Goal: Task Accomplishment & Management: Complete application form

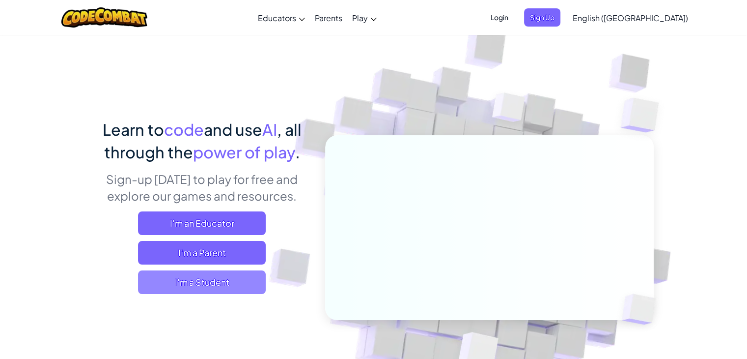
click at [217, 288] on span "I'm a Student" at bounding box center [202, 282] width 128 height 24
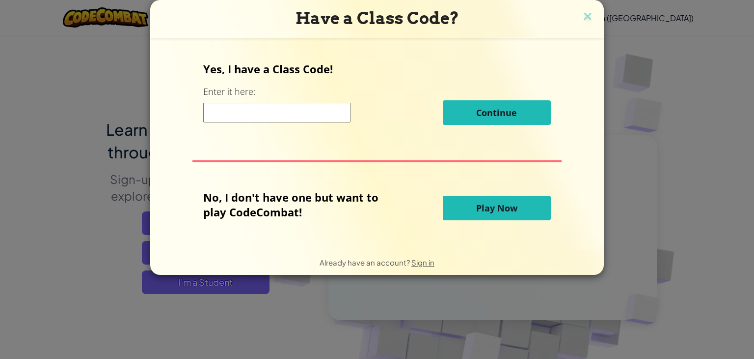
click at [511, 210] on span "Play Now" at bounding box center [496, 208] width 41 height 12
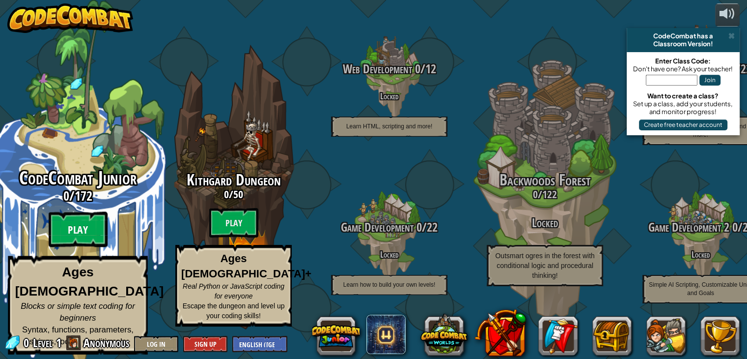
click at [89, 242] on btn "Play" at bounding box center [78, 229] width 59 height 35
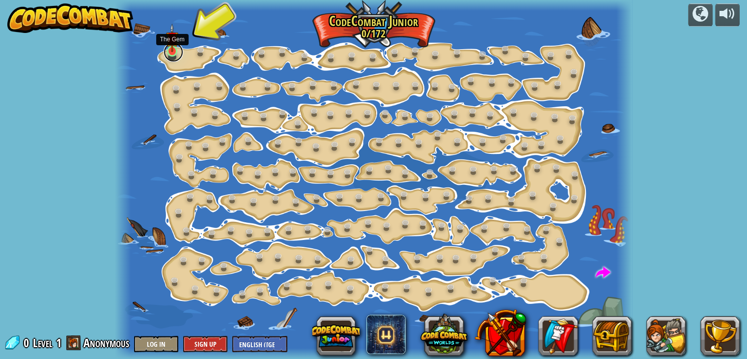
click at [167, 53] on link at bounding box center [174, 52] width 20 height 20
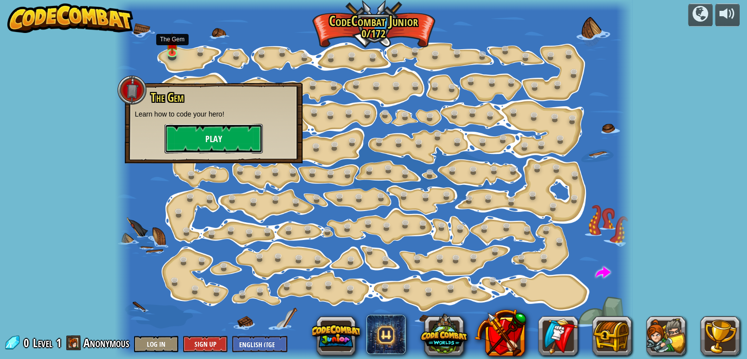
click at [205, 136] on button "Play" at bounding box center [214, 138] width 98 height 29
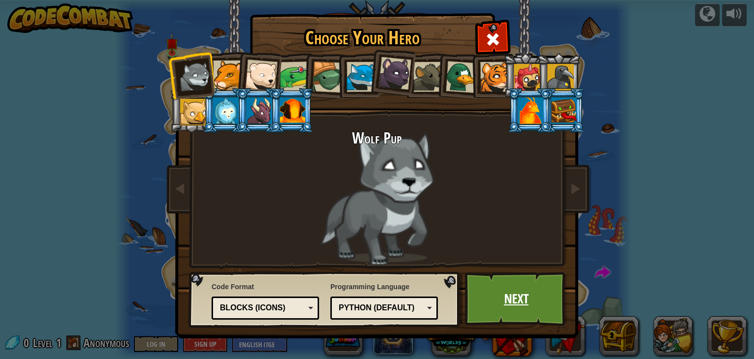
click at [508, 284] on link "Next" at bounding box center [516, 299] width 103 height 54
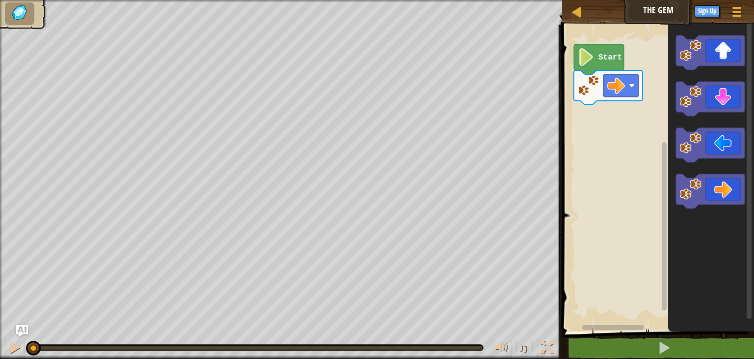
click at [602, 53] on text "Start" at bounding box center [611, 57] width 24 height 9
click at [601, 65] on icon "Blockly Workspace" at bounding box center [599, 59] width 50 height 30
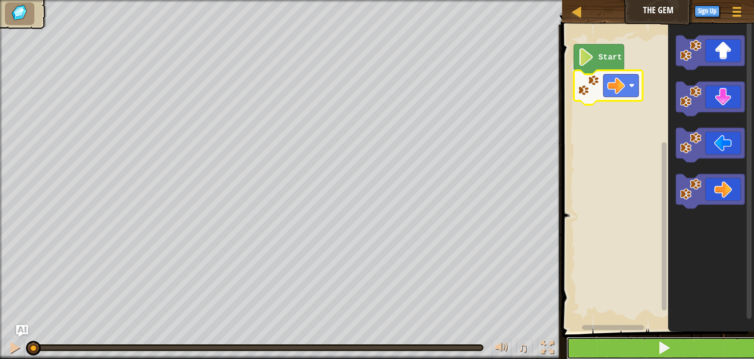
click at [640, 350] on button at bounding box center [664, 347] width 195 height 23
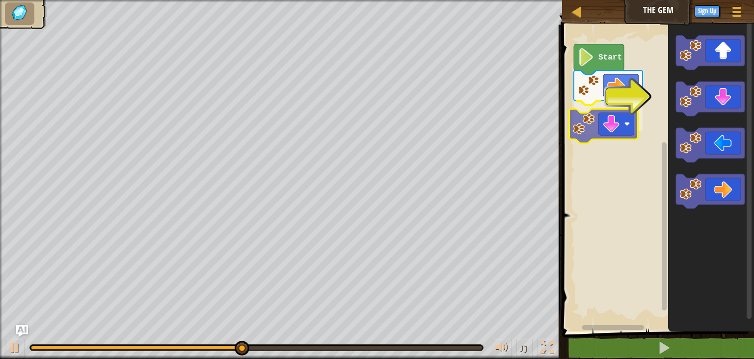
click at [620, 128] on div "Start" at bounding box center [656, 175] width 195 height 311
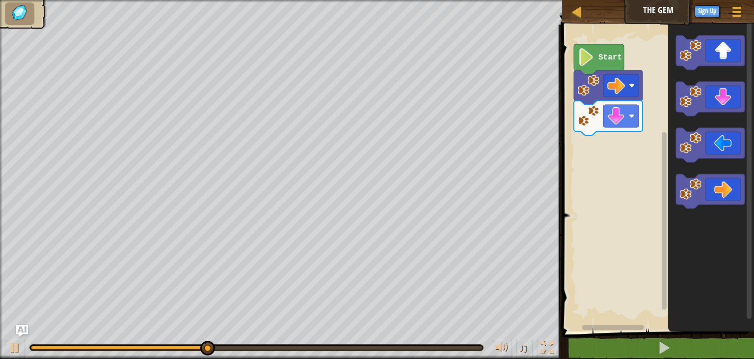
click at [370, 239] on div "Map The Gem Game Menu Sign Up Ask AI 1 הההההההההההההההההההההההההההההההההההההההה…" at bounding box center [377, 179] width 754 height 359
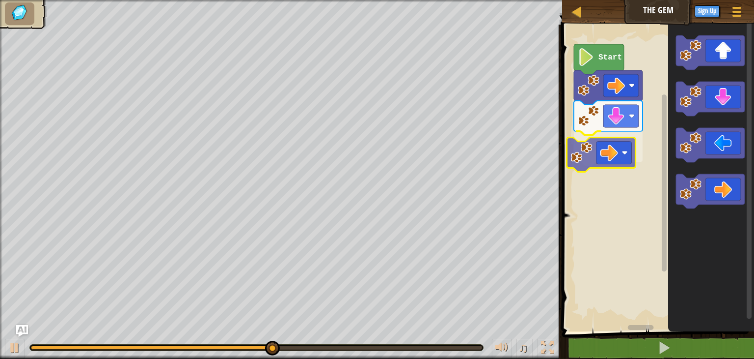
click at [615, 146] on div "Start" at bounding box center [656, 175] width 195 height 311
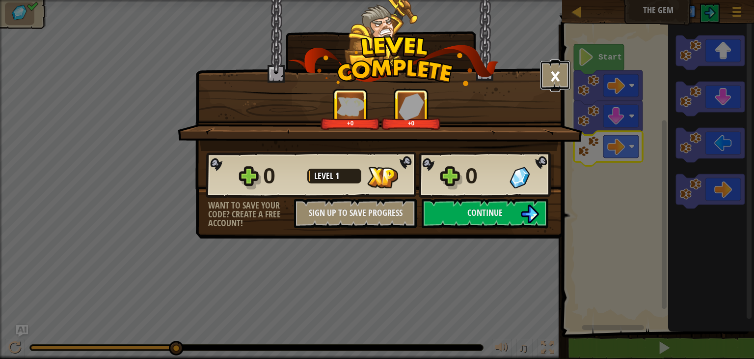
click at [554, 79] on button "×" at bounding box center [555, 74] width 30 height 29
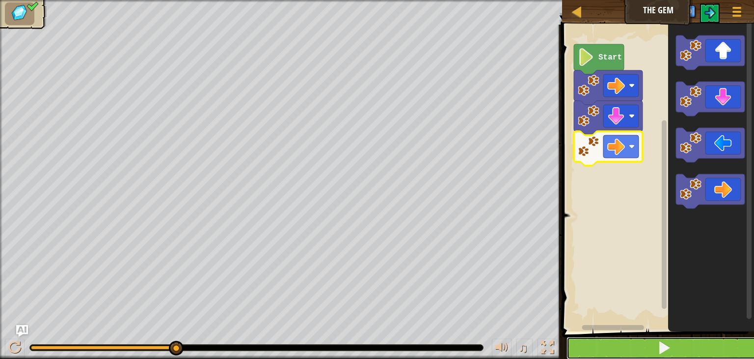
click at [659, 354] on span at bounding box center [665, 347] width 14 height 14
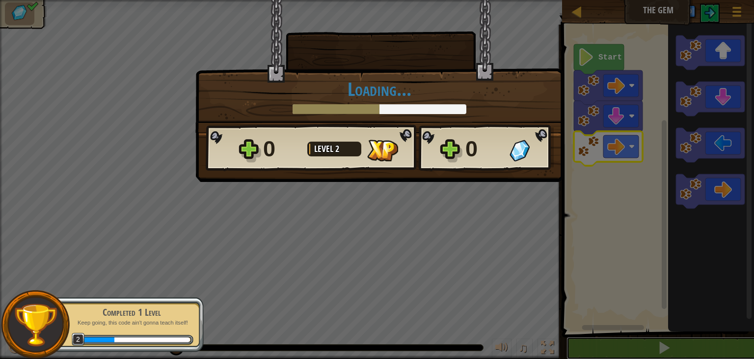
scroll to position [0, 0]
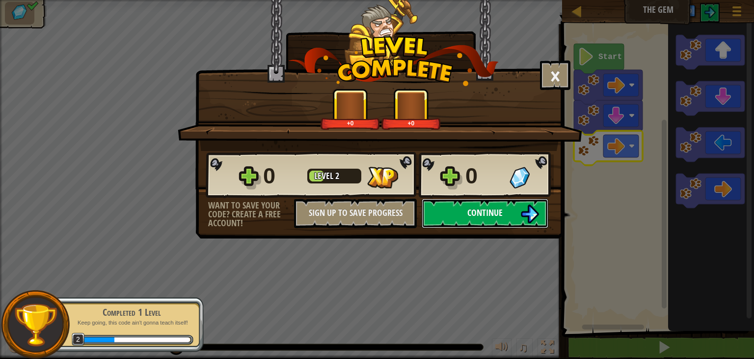
click at [479, 213] on span "Continue" at bounding box center [485, 212] width 35 height 12
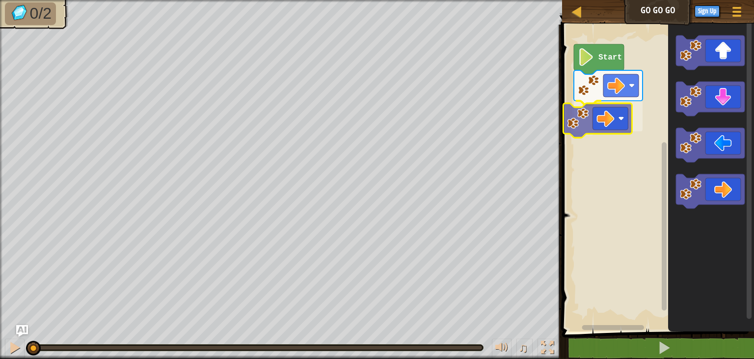
click at [615, 110] on div "Start" at bounding box center [656, 175] width 195 height 311
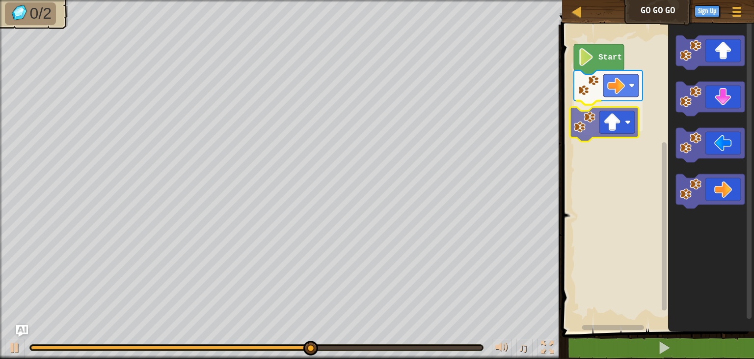
click at [612, 127] on div "Start" at bounding box center [656, 175] width 195 height 311
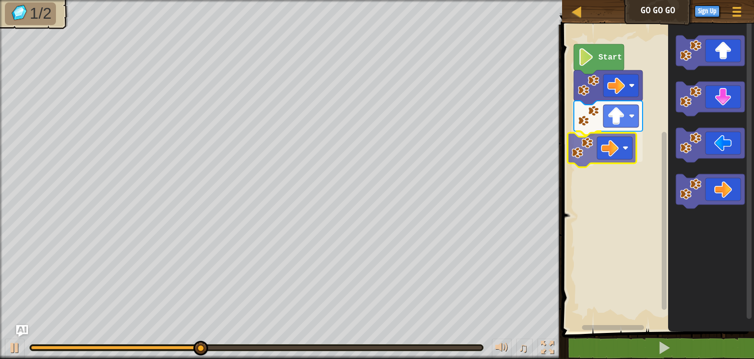
click at [613, 141] on div "Start" at bounding box center [656, 175] width 195 height 311
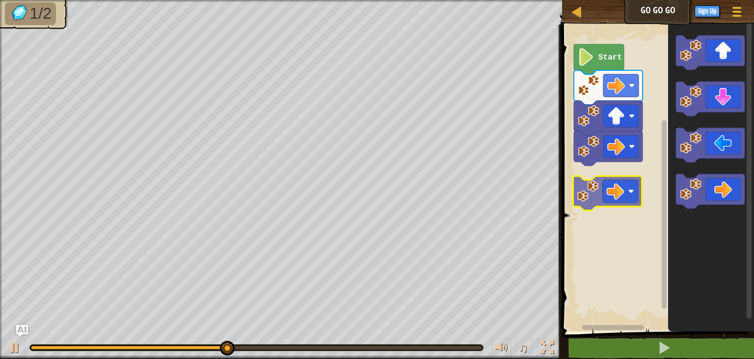
click at [615, 182] on div "Start" at bounding box center [656, 175] width 195 height 311
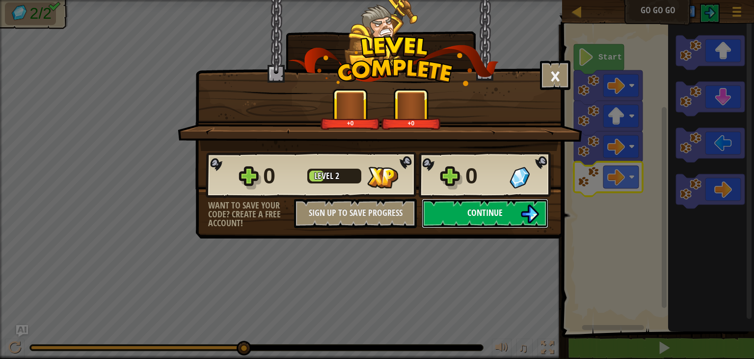
click at [457, 215] on button "Continue" at bounding box center [485, 212] width 127 height 29
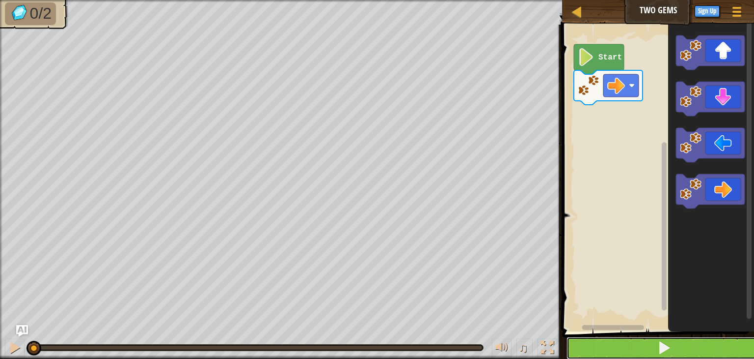
click at [650, 354] on button at bounding box center [664, 347] width 195 height 23
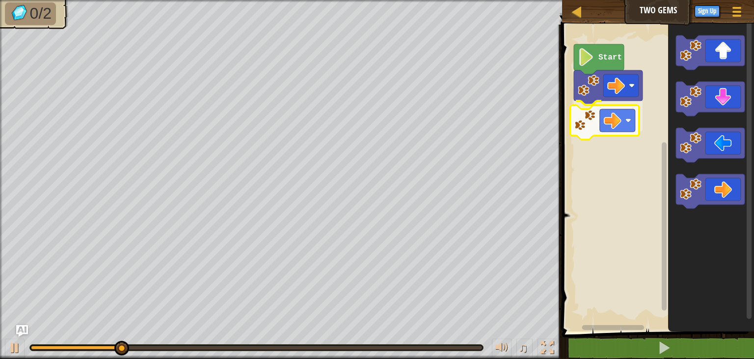
click at [622, 130] on div "Start" at bounding box center [656, 175] width 195 height 311
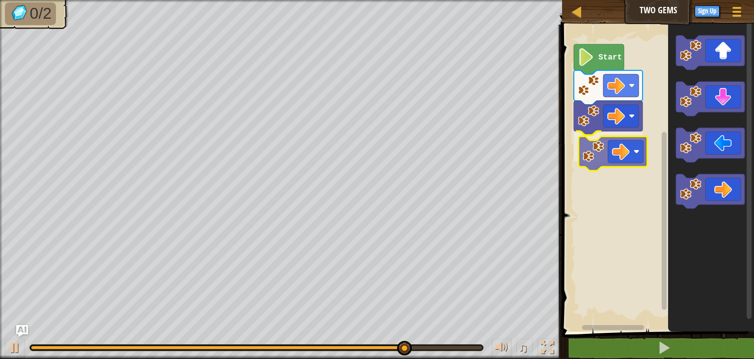
click at [615, 159] on div "Start" at bounding box center [656, 175] width 195 height 311
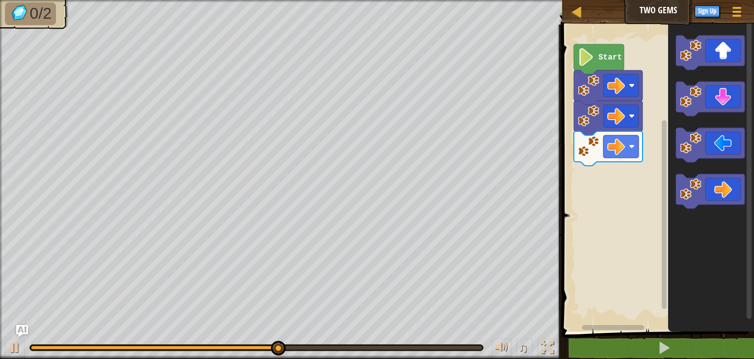
click at [598, 197] on div "Start" at bounding box center [656, 175] width 195 height 311
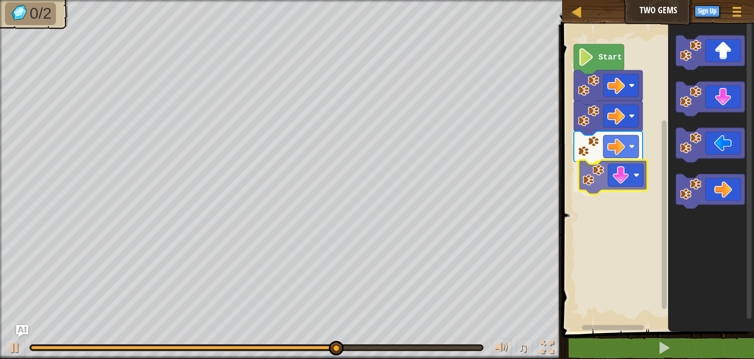
click at [596, 189] on div "Start" at bounding box center [656, 175] width 195 height 311
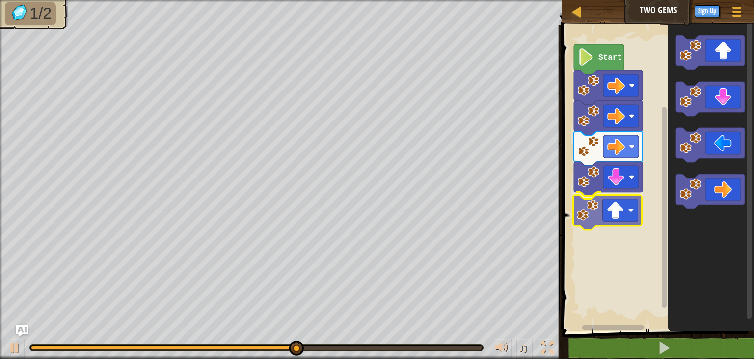
click at [629, 222] on div "Start" at bounding box center [656, 175] width 195 height 311
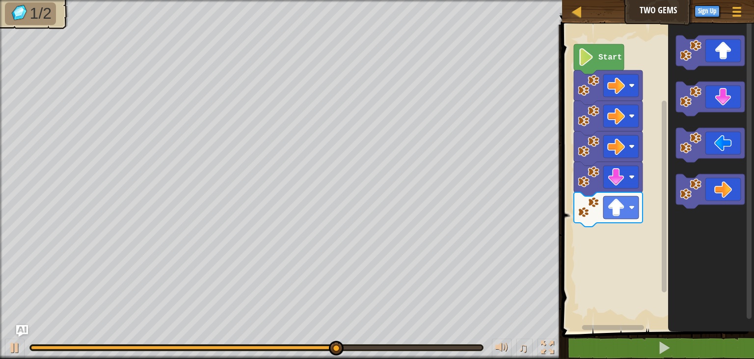
click at [614, 251] on div "Start" at bounding box center [656, 175] width 195 height 311
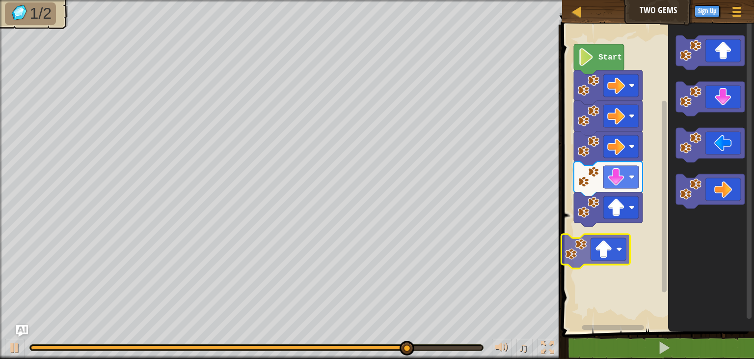
click at [621, 232] on div "Start" at bounding box center [656, 175] width 195 height 311
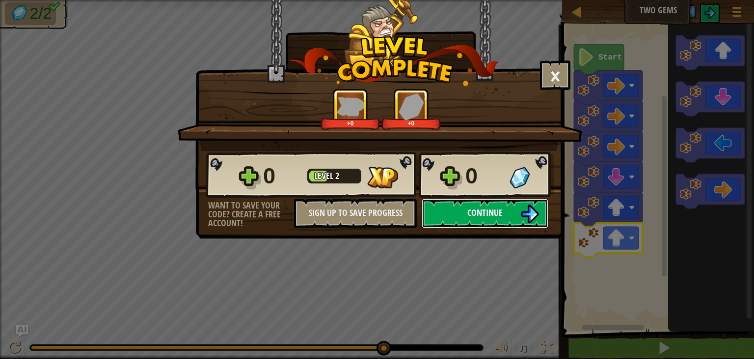
click at [478, 218] on span "Continue" at bounding box center [485, 212] width 35 height 12
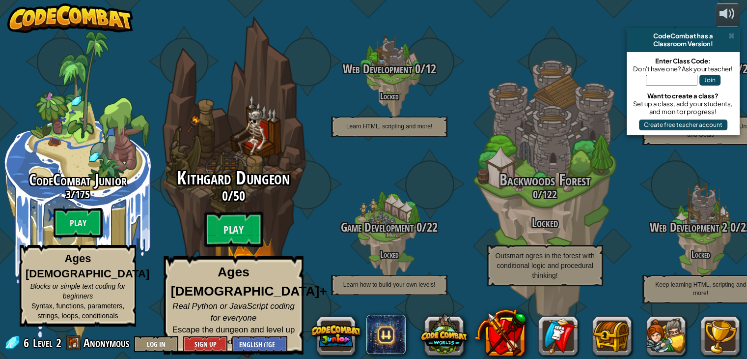
click at [234, 176] on span "Kithgard Dungeon" at bounding box center [233, 178] width 113 height 26
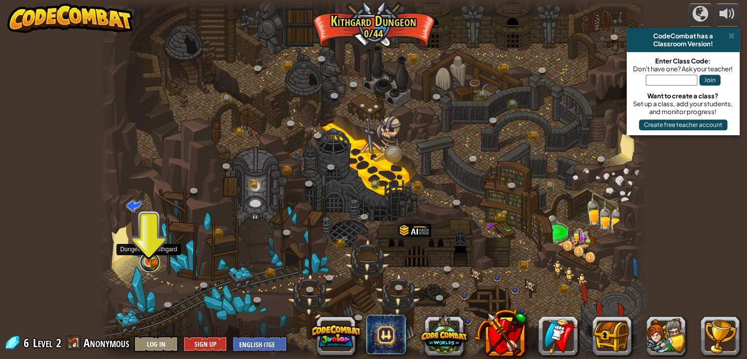
click at [146, 264] on link at bounding box center [150, 262] width 20 height 20
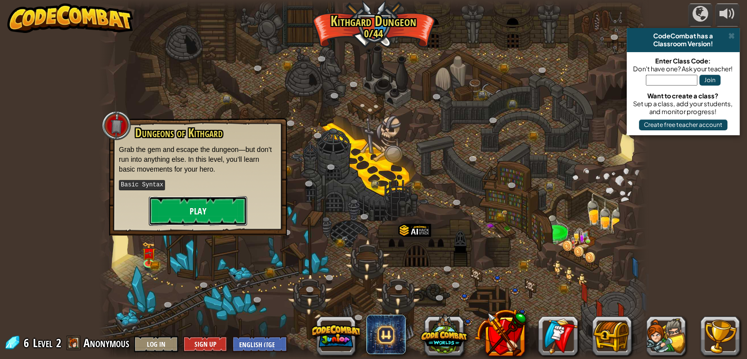
click at [197, 219] on button "Play" at bounding box center [198, 210] width 98 height 29
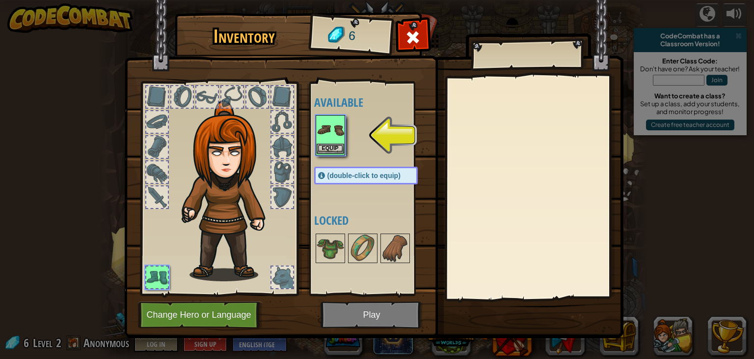
click at [331, 125] on img at bounding box center [331, 130] width 28 height 28
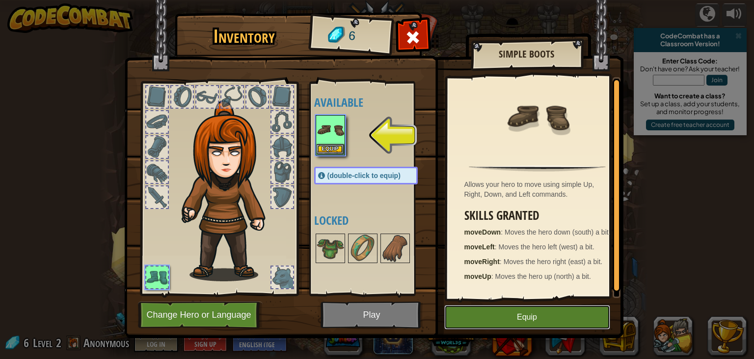
click at [513, 321] on button "Equip" at bounding box center [528, 317] width 166 height 25
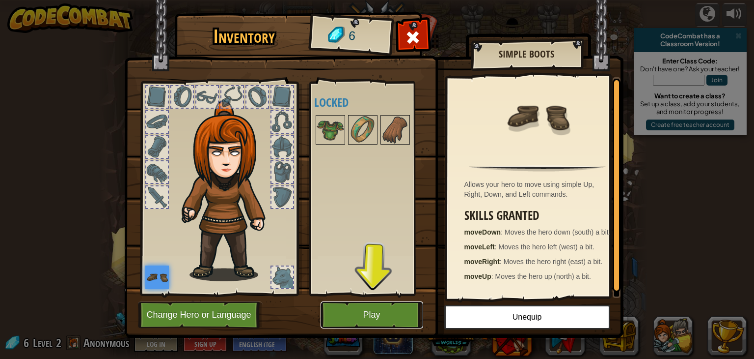
click at [354, 321] on button "Play" at bounding box center [372, 314] width 103 height 27
click at [360, 1] on body "powered by CodeCombat has a Classroom Version! Enter Class Code: Don't have one…" at bounding box center [377, 0] width 754 height 1
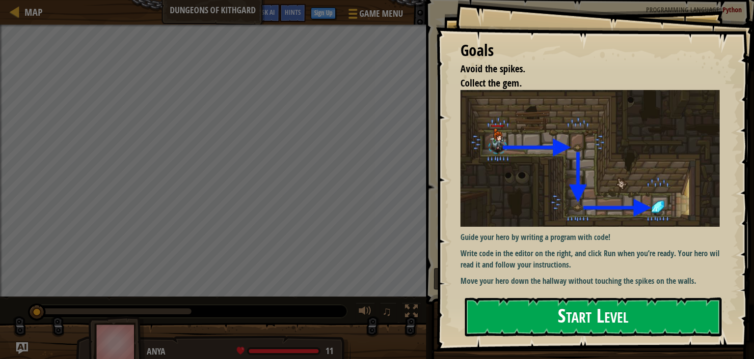
click at [581, 298] on button "Start Level" at bounding box center [593, 316] width 257 height 39
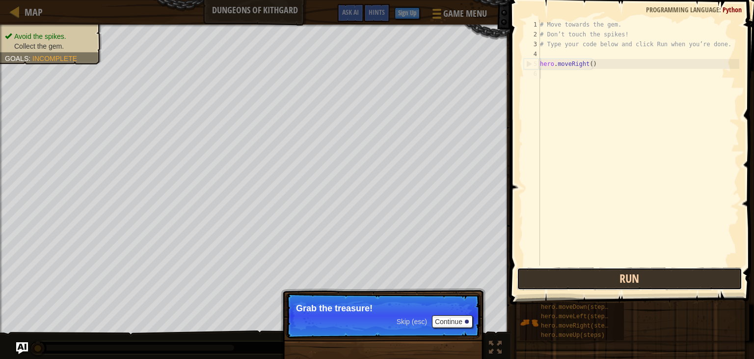
click at [613, 278] on button "Run" at bounding box center [629, 278] width 225 height 23
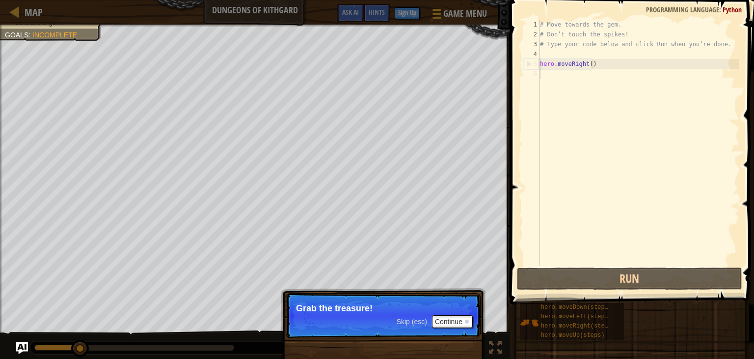
scroll to position [4, 0]
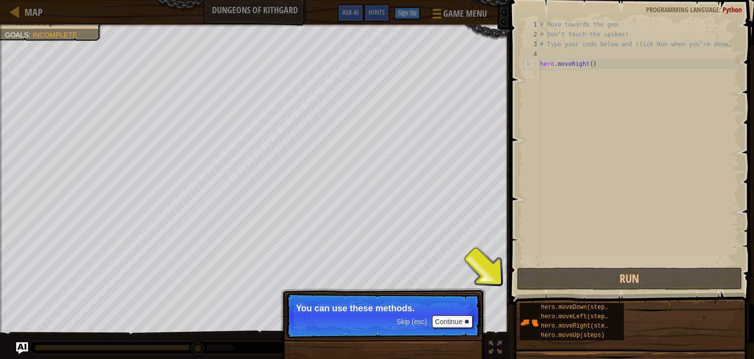
click at [566, 78] on div "# Move towards the gem. # Don’t touch the spikes! # Type your code below and cl…" at bounding box center [638, 152] width 201 height 265
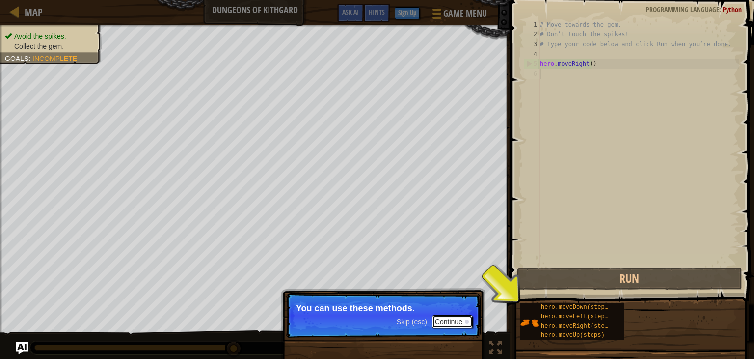
click at [448, 325] on button "Continue" at bounding box center [452, 321] width 41 height 13
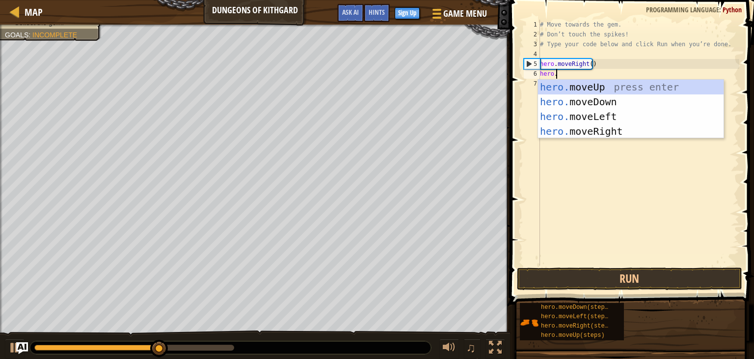
scroll to position [4, 1]
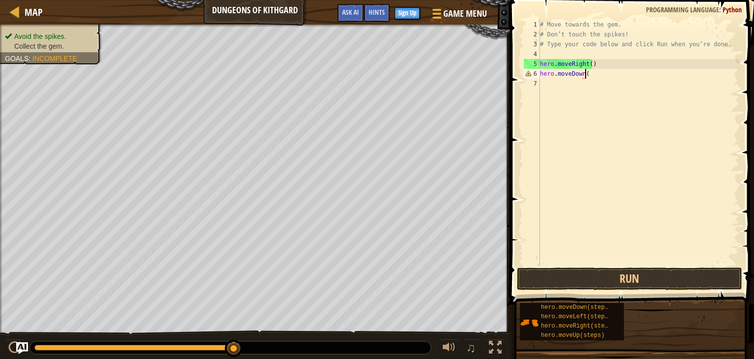
type textarea "hero.moveDown()"
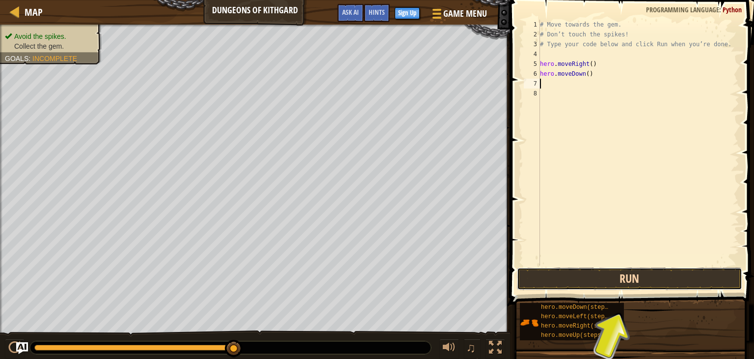
click at [592, 281] on button "Run" at bounding box center [629, 278] width 225 height 23
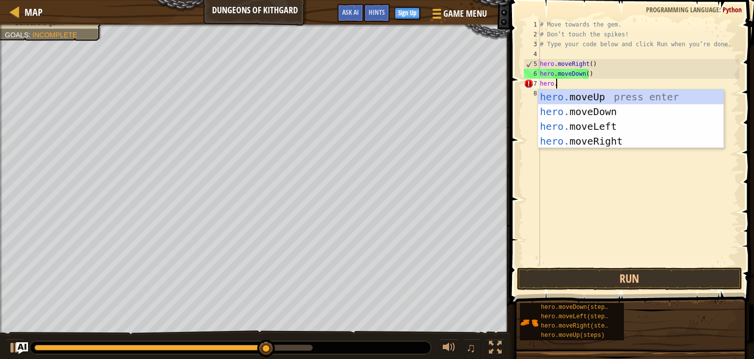
scroll to position [4, 1]
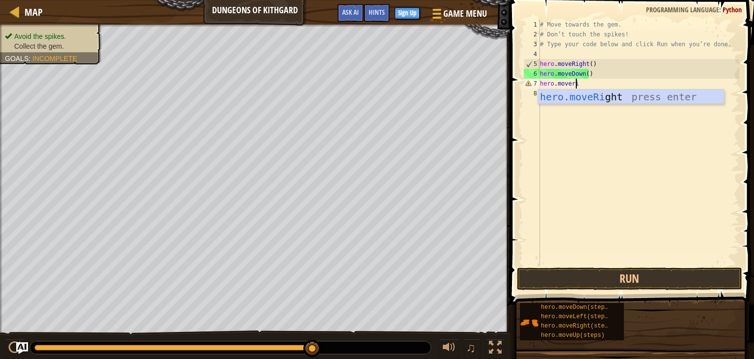
type textarea "hero.moverigh"
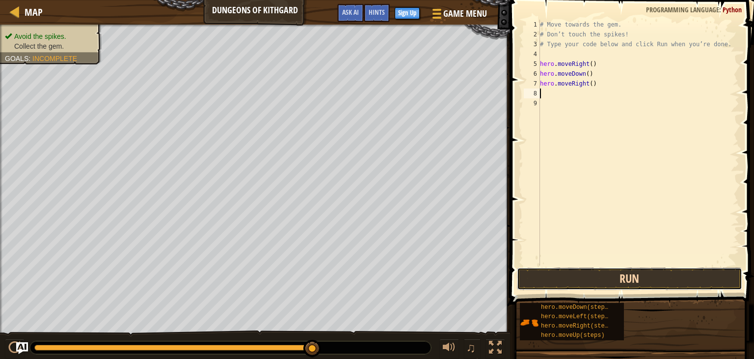
click at [662, 272] on button "Run" at bounding box center [629, 278] width 225 height 23
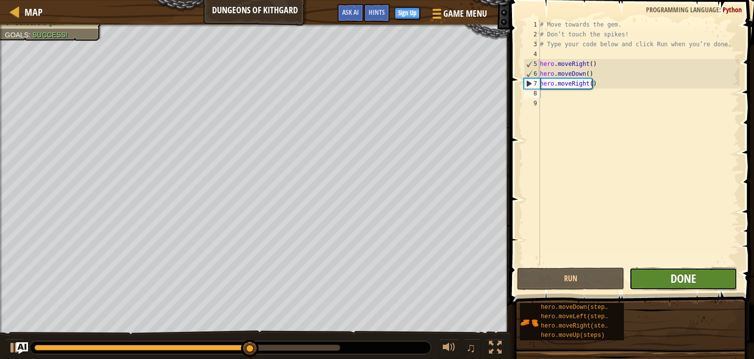
click at [679, 274] on span "Done" at bounding box center [684, 278] width 26 height 16
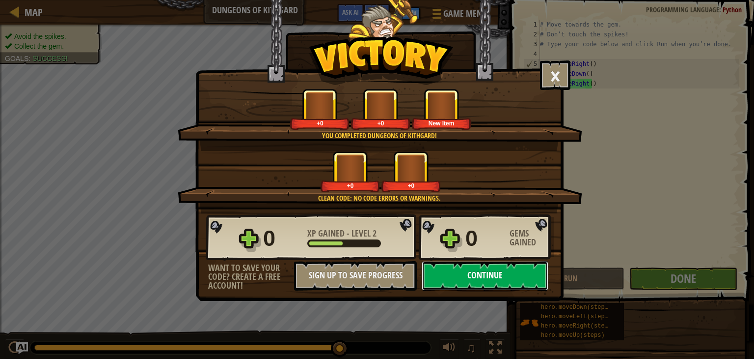
click at [485, 277] on button "Continue" at bounding box center [485, 275] width 127 height 29
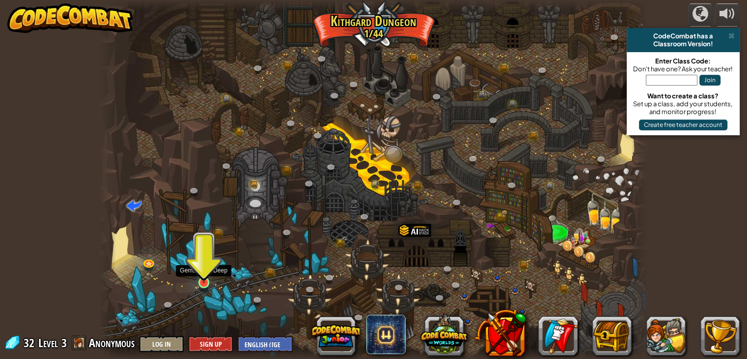
click at [210, 280] on img at bounding box center [204, 267] width 14 height 31
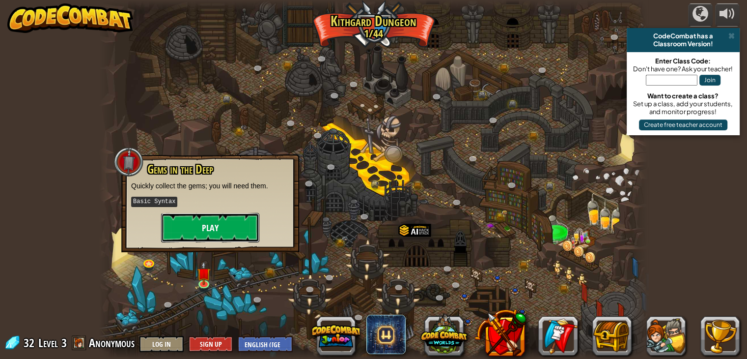
click at [224, 228] on button "Play" at bounding box center [210, 227] width 98 height 29
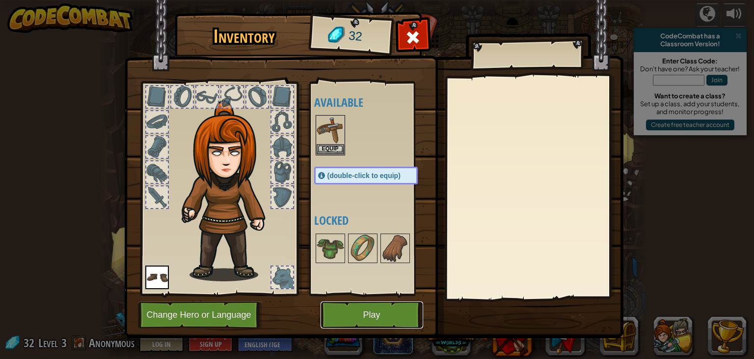
click at [371, 318] on button "Play" at bounding box center [372, 314] width 103 height 27
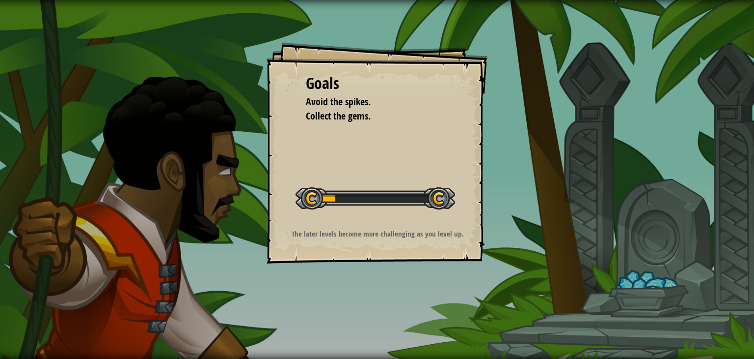
click at [368, 315] on div "Goals Avoid the spikes. Collect the gems. Start Level Error loading from server…" at bounding box center [377, 179] width 754 height 359
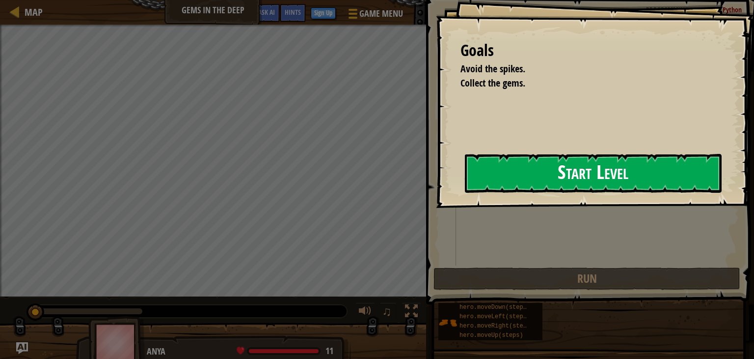
click at [576, 183] on button "Start Level" at bounding box center [593, 173] width 257 height 39
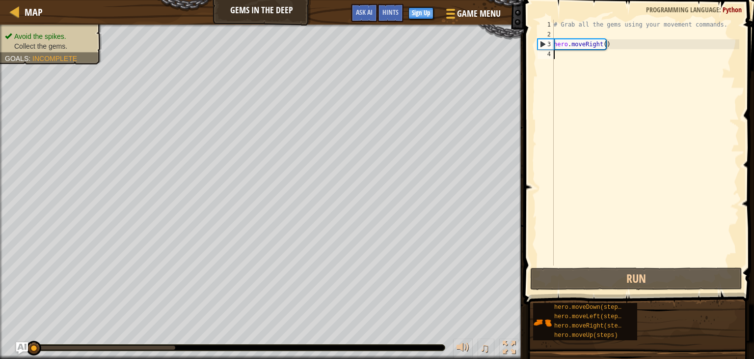
click at [586, 67] on div "# Grab all the gems using your movement commands. hero . moveRight ( )" at bounding box center [646, 152] width 188 height 265
click at [580, 59] on div "# Grab all the gems using your movement commands. hero . moveRight ( )" at bounding box center [646, 152] width 188 height 265
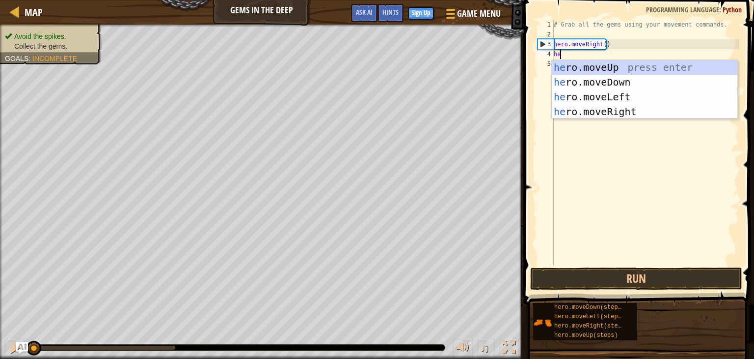
type textarea "h"
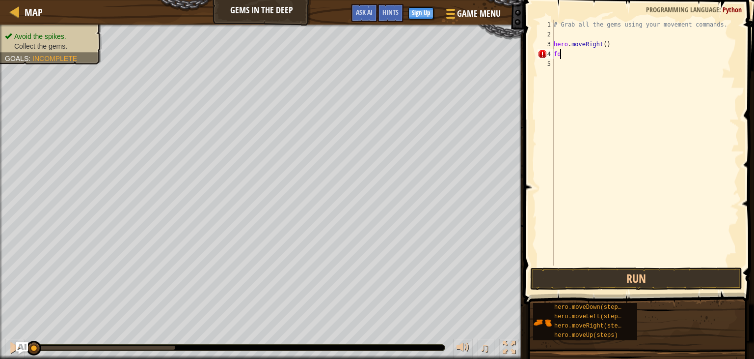
type textarea "f"
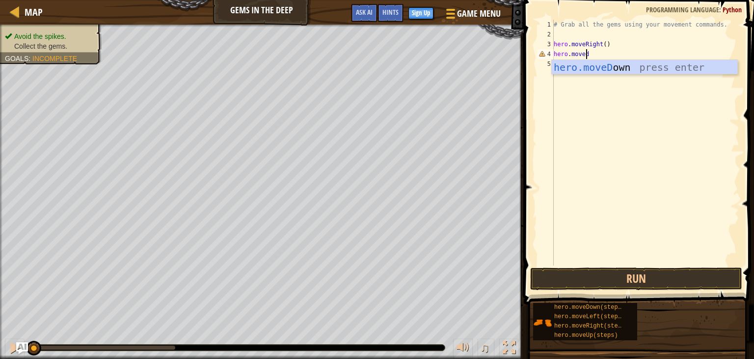
type textarea "hero.movedoe"
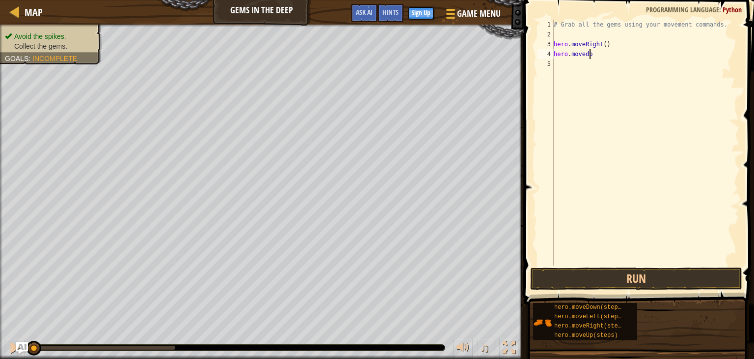
type textarea "hero.movedown"
type textarea "re"
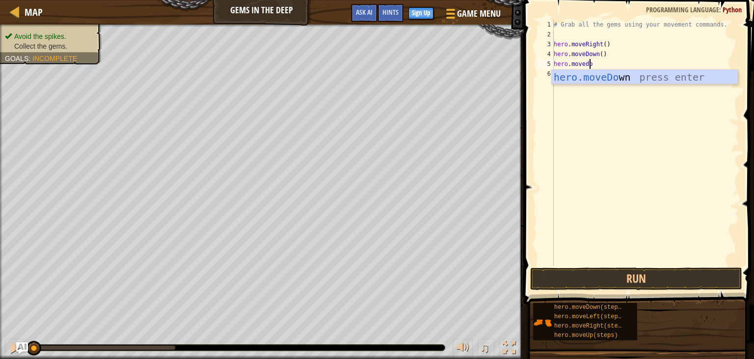
type textarea "hero.movedon"
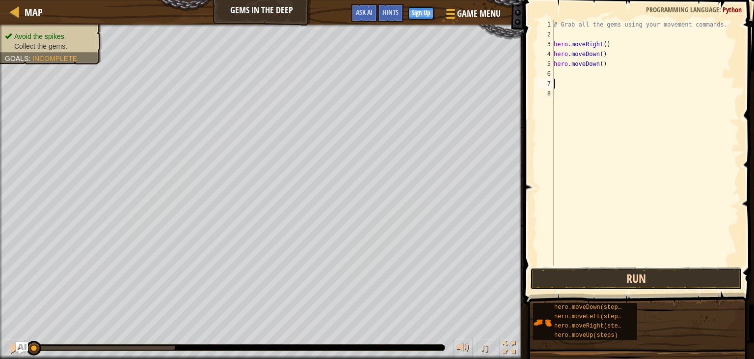
click at [653, 279] on button "Run" at bounding box center [637, 278] width 212 height 23
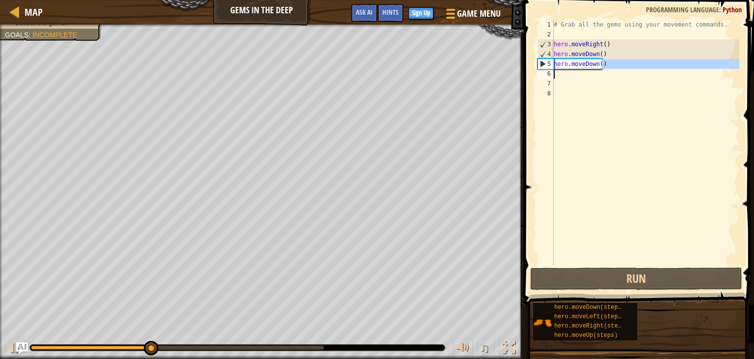
click at [499, 69] on div "Map Gems in the Deep Game Menu Done Sign Up Hints Ask AI 1 הההההההההההההההההההה…" at bounding box center [377, 179] width 754 height 359
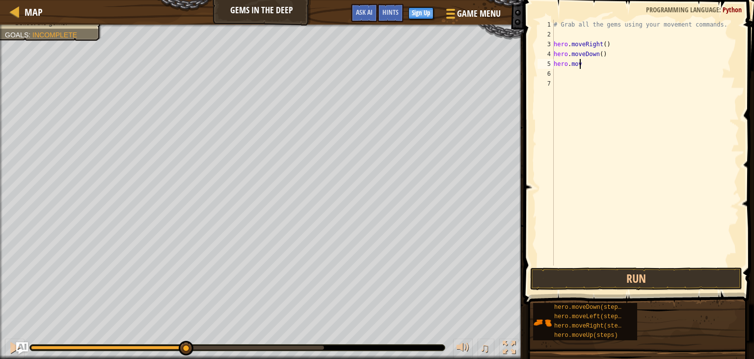
type textarea "h"
type textarea "e"
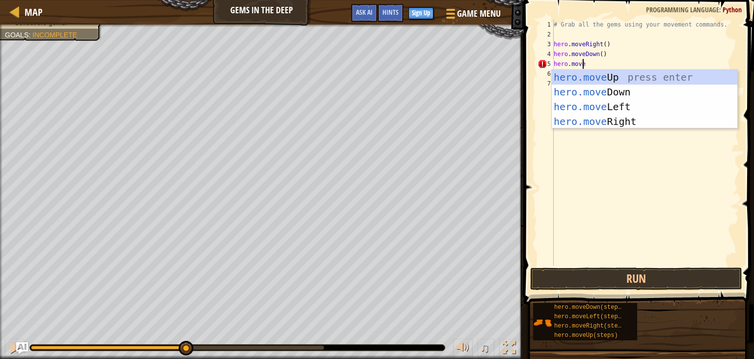
type textarea "hero.moveup["
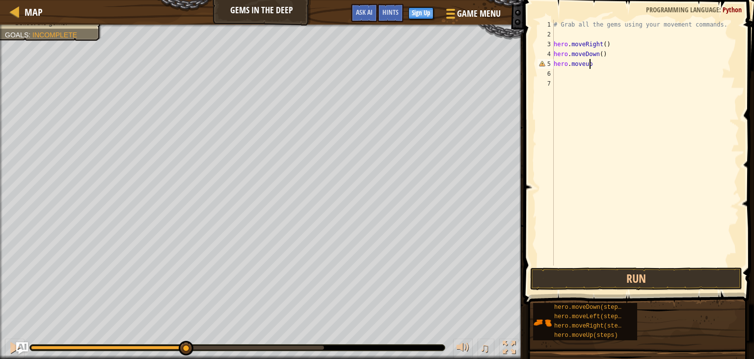
scroll to position [4, 2]
click at [613, 268] on button "Run" at bounding box center [637, 278] width 212 height 23
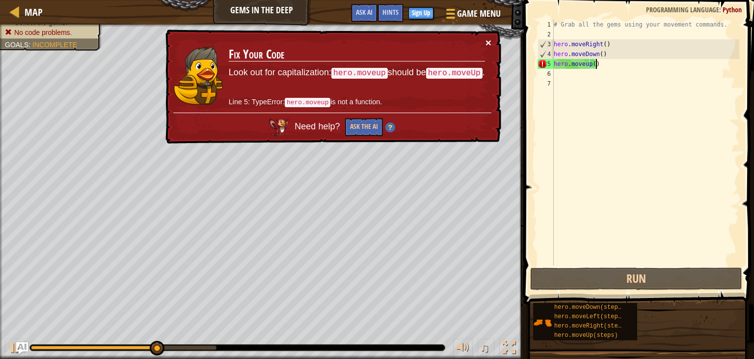
click at [486, 41] on button "×" at bounding box center [489, 42] width 6 height 10
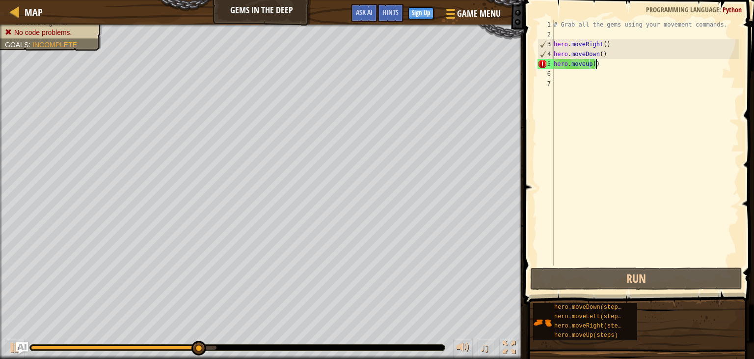
click at [608, 63] on div "# Grab all the gems using your movement commands. hero . moveRight ( ) hero . m…" at bounding box center [646, 152] width 188 height 265
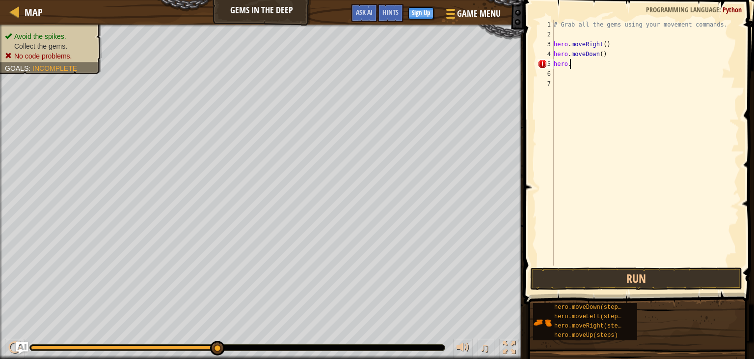
scroll to position [4, 0]
type textarea "h"
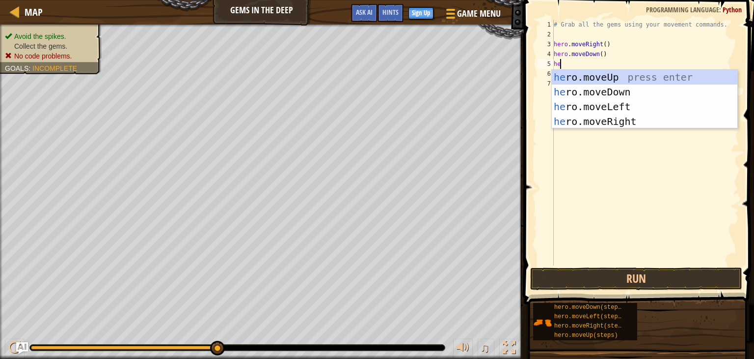
type textarea "hero"
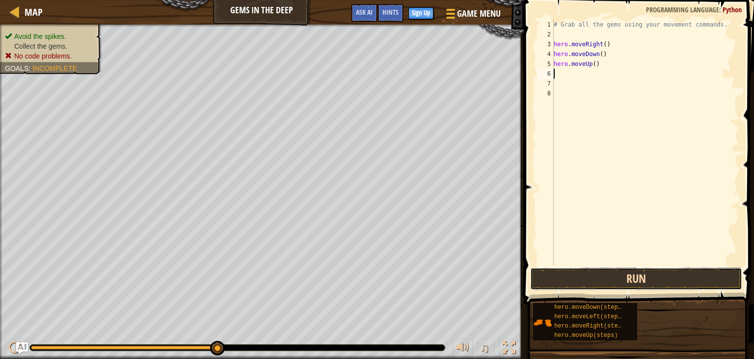
click at [649, 270] on button "Run" at bounding box center [637, 278] width 212 height 23
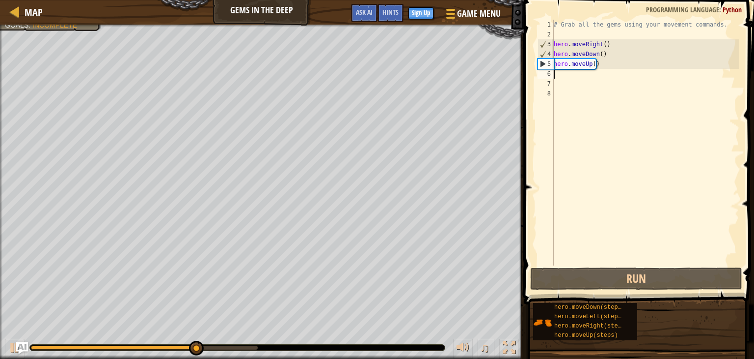
click at [545, 65] on div "5" at bounding box center [546, 64] width 16 height 10
type textarea "hero.moveUp()"
click at [580, 74] on div "# Grab all the gems using your movement commands. hero . moveRight ( ) hero . m…" at bounding box center [646, 152] width 188 height 265
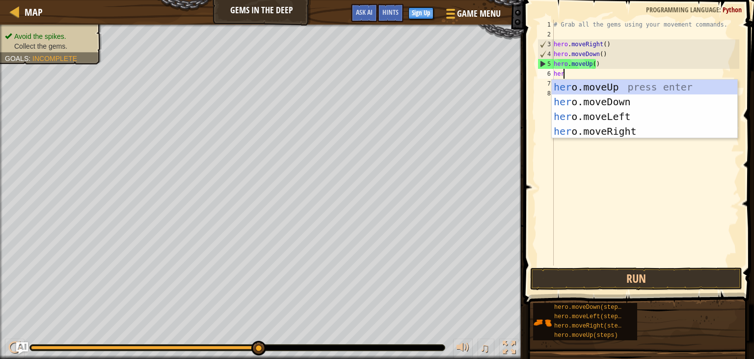
type textarea "hero"
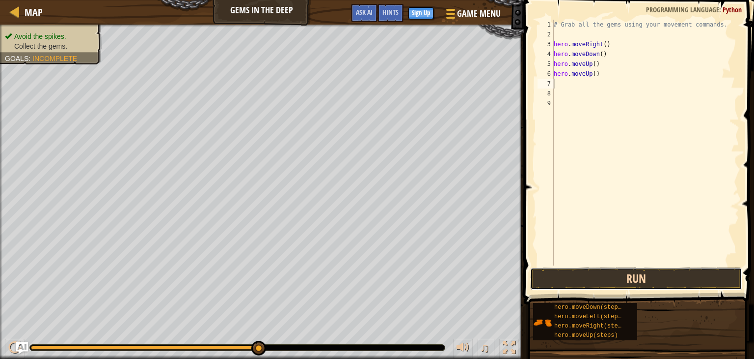
click at [624, 272] on button "Run" at bounding box center [637, 278] width 212 height 23
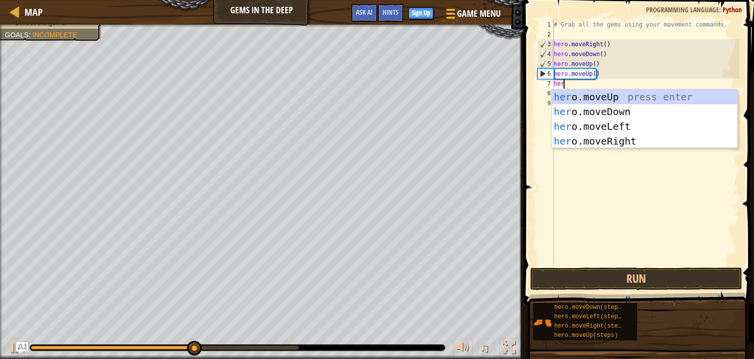
type textarea "hero"
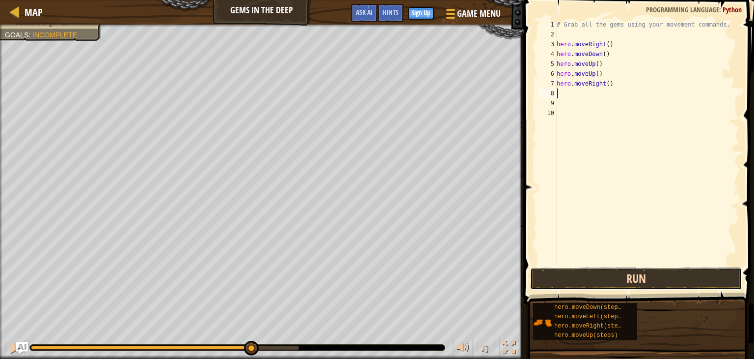
click at [623, 278] on button "Run" at bounding box center [637, 278] width 212 height 23
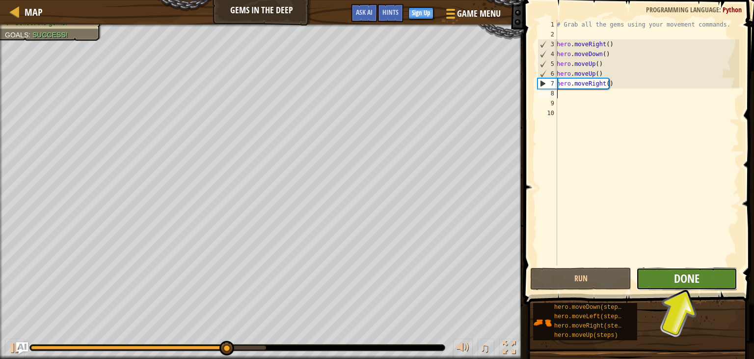
click at [684, 282] on span "Done" at bounding box center [687, 278] width 26 height 16
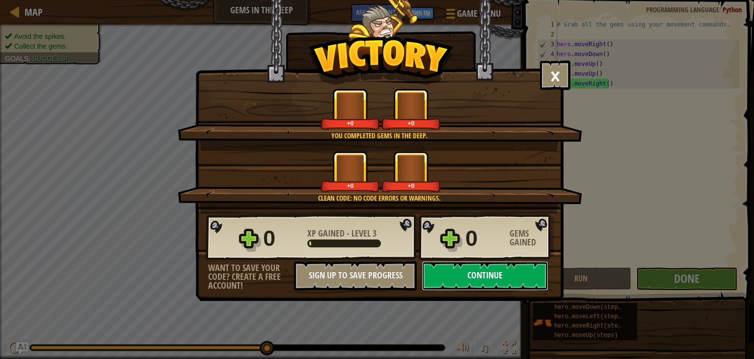
click at [497, 274] on button "Continue" at bounding box center [485, 275] width 127 height 29
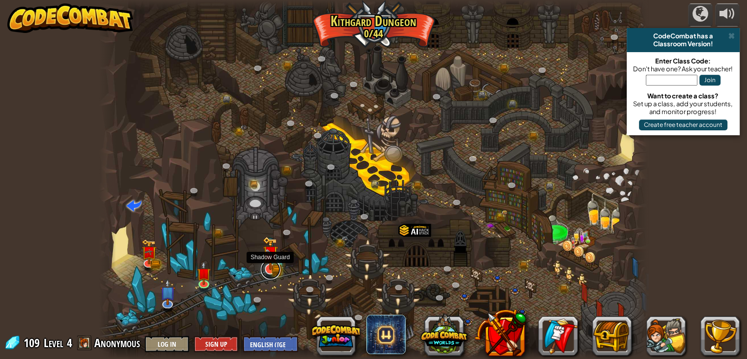
click at [270, 270] on link at bounding box center [271, 269] width 20 height 20
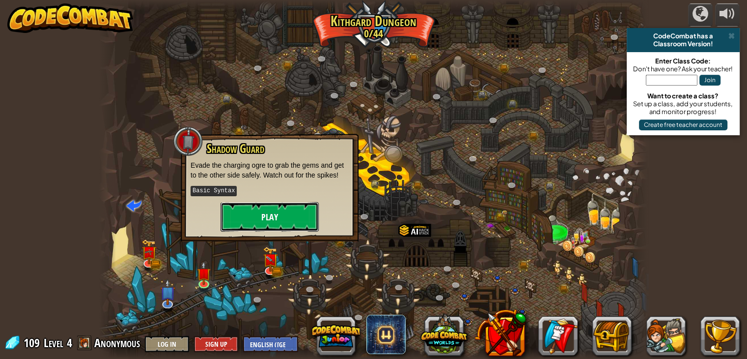
click at [281, 221] on button "Play" at bounding box center [270, 216] width 98 height 29
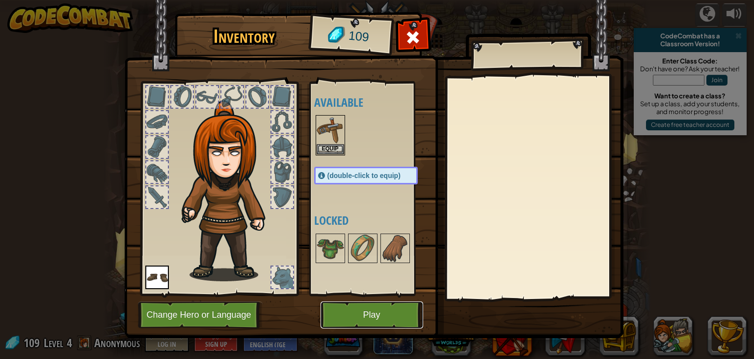
click at [363, 309] on button "Play" at bounding box center [372, 314] width 103 height 27
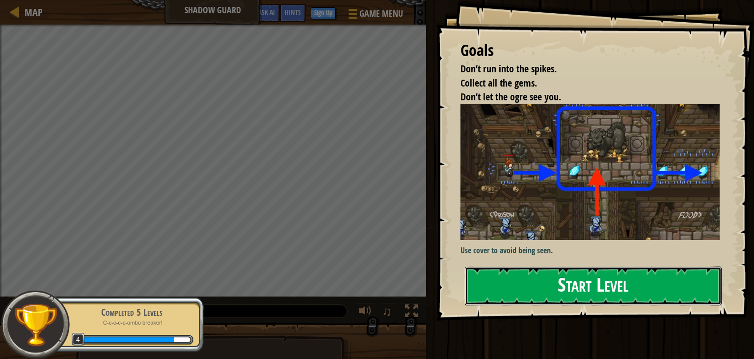
click at [614, 290] on button "Start Level" at bounding box center [593, 285] width 257 height 39
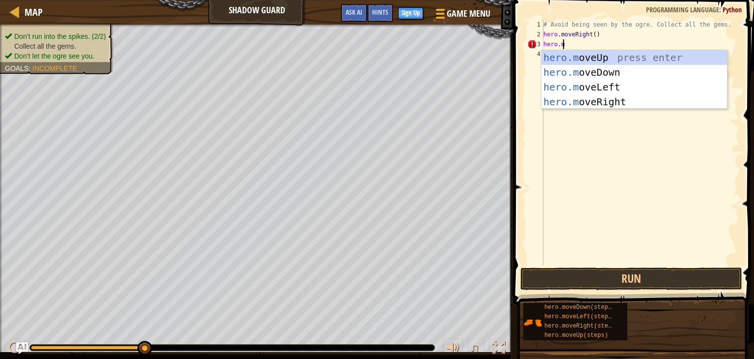
scroll to position [4, 1]
type textarea "hero.moveri"
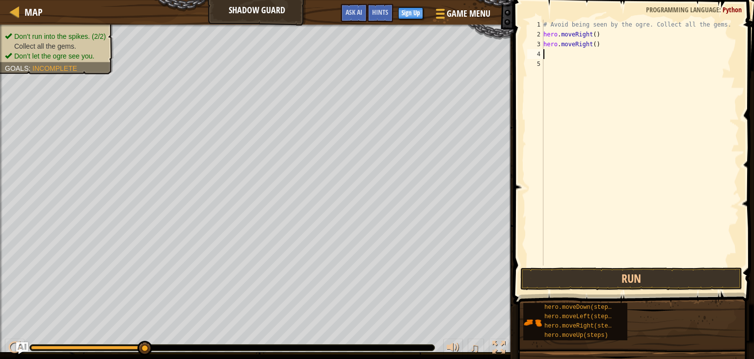
scroll to position [4, 0]
click at [600, 271] on button "Run" at bounding box center [632, 278] width 222 height 23
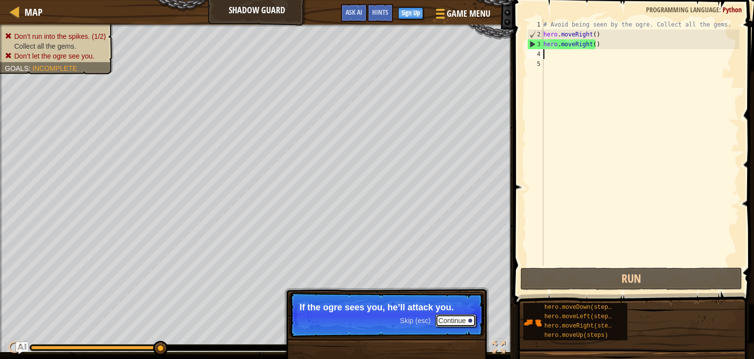
click at [455, 322] on button "Continue" at bounding box center [456, 320] width 41 height 13
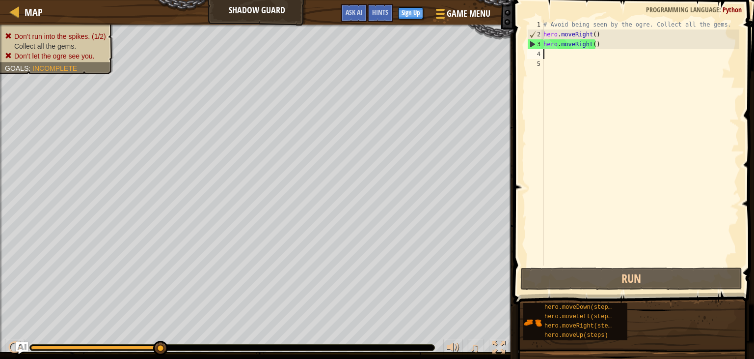
click at [568, 61] on div "# Avoid being seen by the ogre. Collect all the gems. hero . moveRight ( ) hero…" at bounding box center [641, 152] width 198 height 265
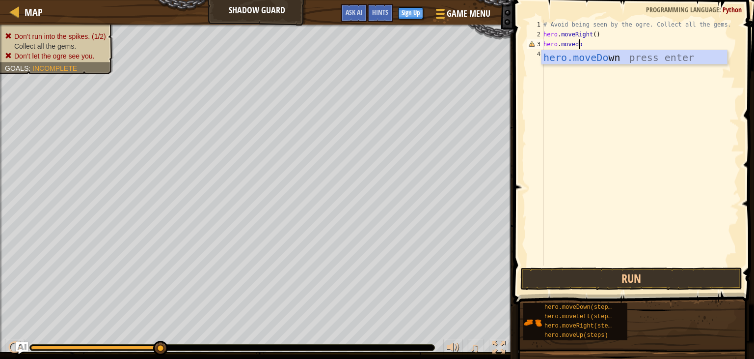
type textarea "hero.movedown"
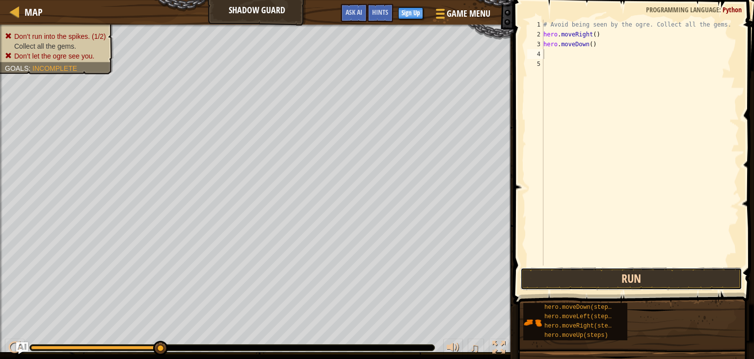
click at [673, 271] on button "Run" at bounding box center [632, 278] width 222 height 23
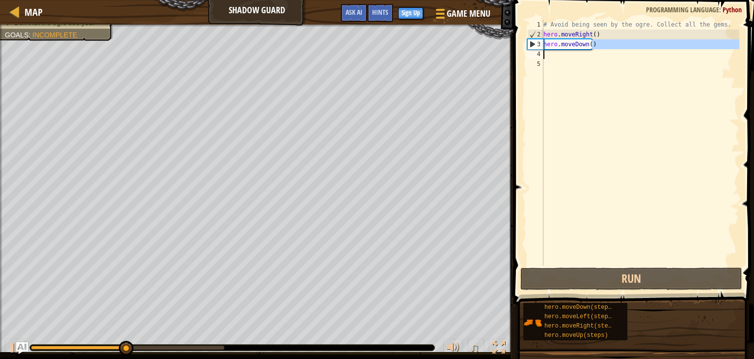
click at [507, 50] on div "Map Shadow Guard Game Menu Done Sign Up Hints Ask AI 1 הההההההההההההההההההההההה…" at bounding box center [377, 179] width 754 height 359
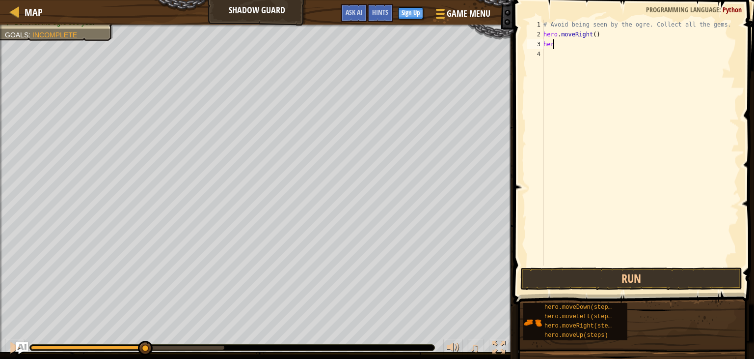
type textarea "h"
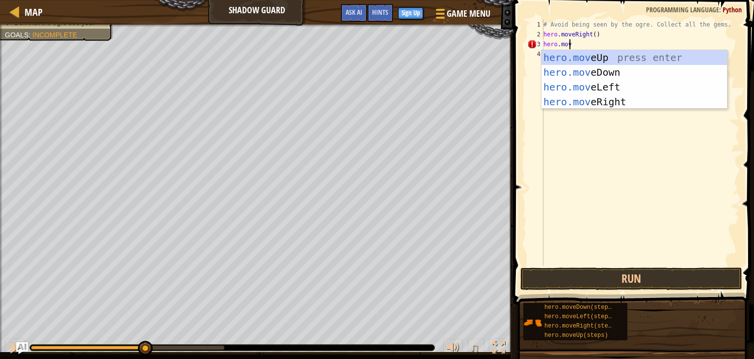
scroll to position [4, 1]
type textarea "hero.move"
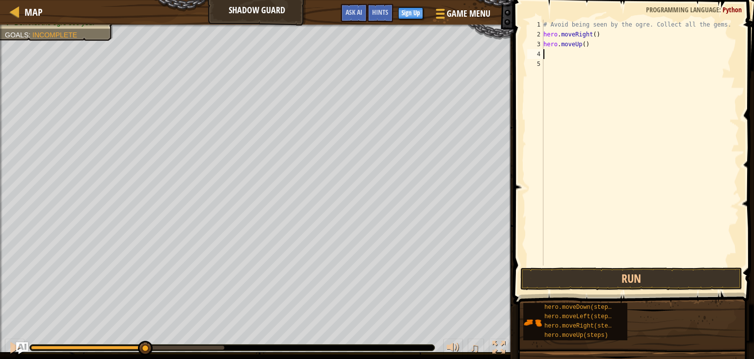
scroll to position [4, 0]
type textarea "r"
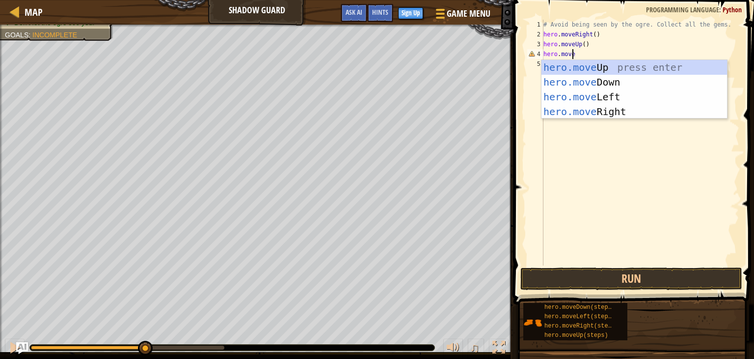
type textarea "hero.moveri"
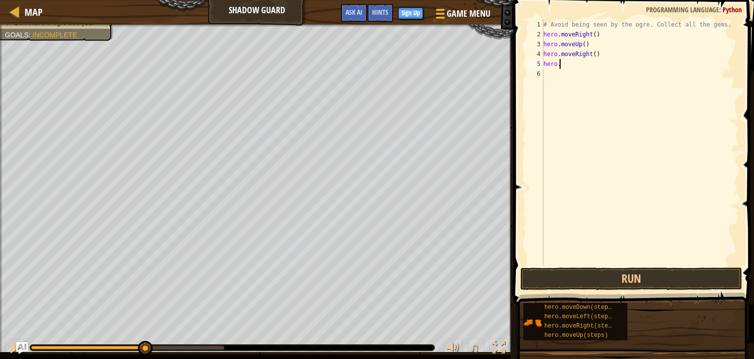
type textarea "[DOMAIN_NAME]"
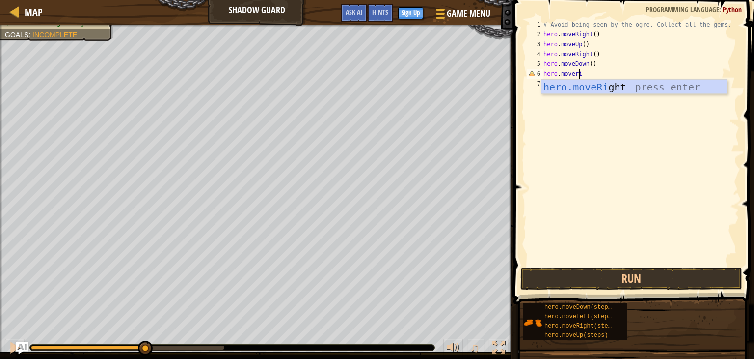
type textarea "hero.moverigh"
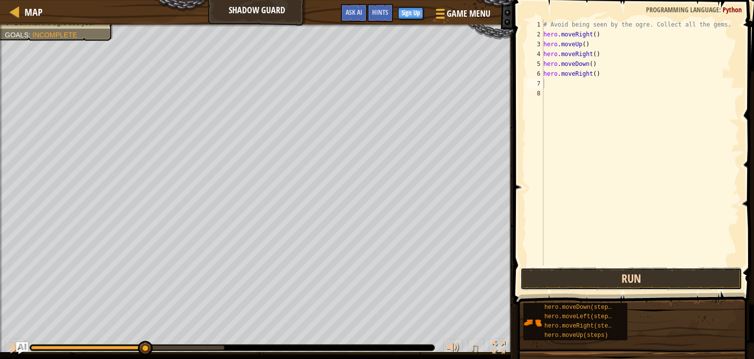
click at [601, 281] on button "Run" at bounding box center [632, 278] width 222 height 23
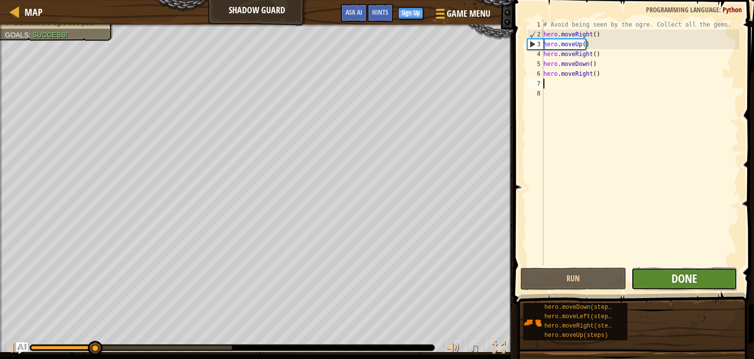
click at [677, 274] on span "Done" at bounding box center [685, 278] width 26 height 16
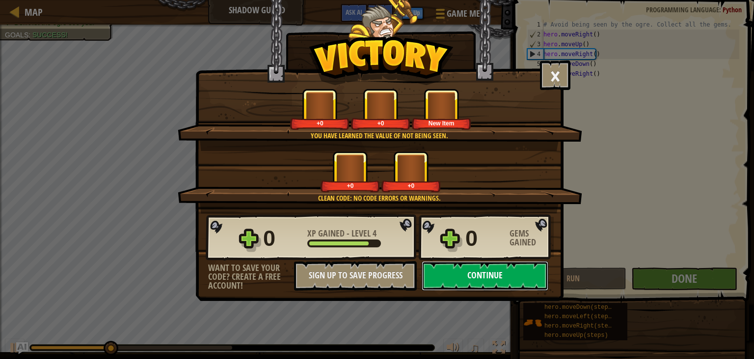
click at [462, 270] on button "Continue" at bounding box center [485, 275] width 127 height 29
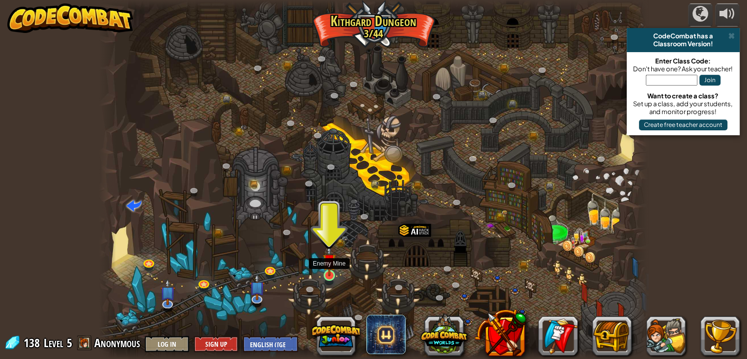
click at [332, 270] on img at bounding box center [330, 260] width 14 height 31
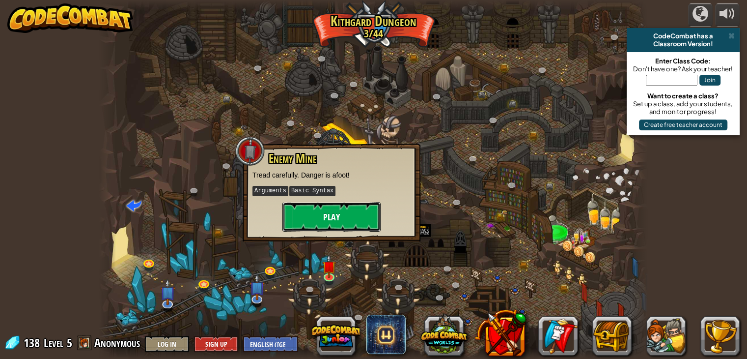
click at [362, 223] on button "Play" at bounding box center [331, 216] width 98 height 29
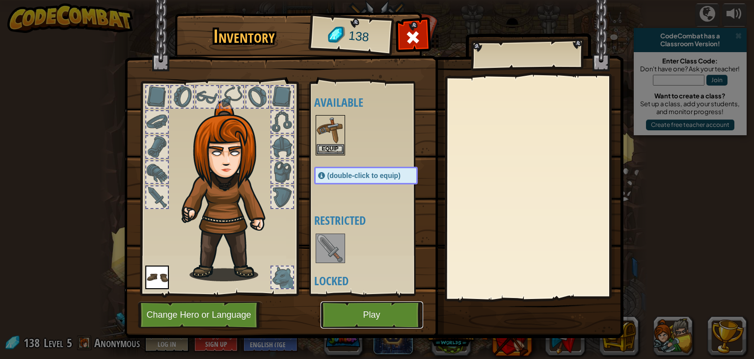
click at [371, 327] on button "Play" at bounding box center [372, 314] width 103 height 27
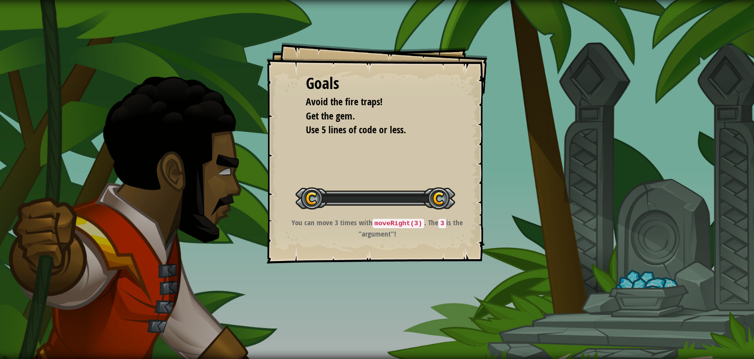
click at [371, 318] on div "Goals Avoid the fire traps! Get the gem. Use 5 lines of code or less. Start Lev…" at bounding box center [377, 179] width 754 height 359
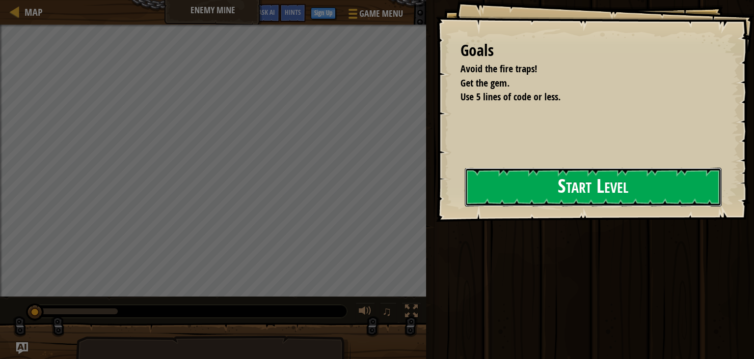
click at [593, 178] on button "Start Level" at bounding box center [593, 187] width 257 height 39
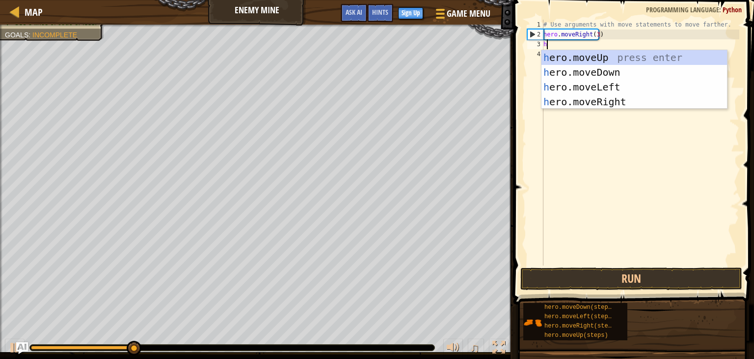
type textarea "hero"
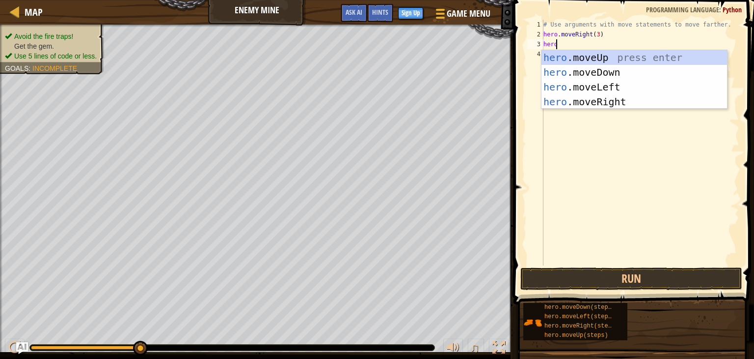
scroll to position [4, 0]
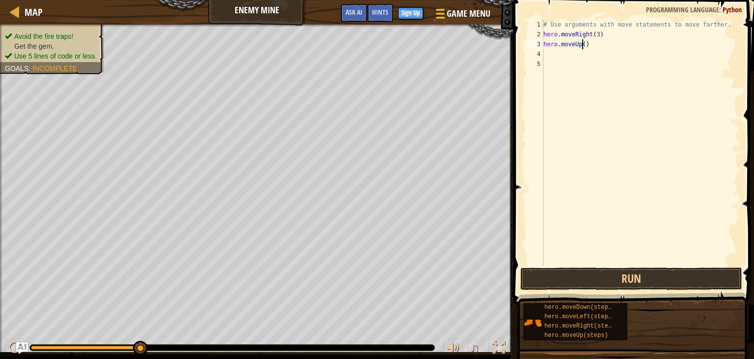
type textarea "hero.moveUp(1)"
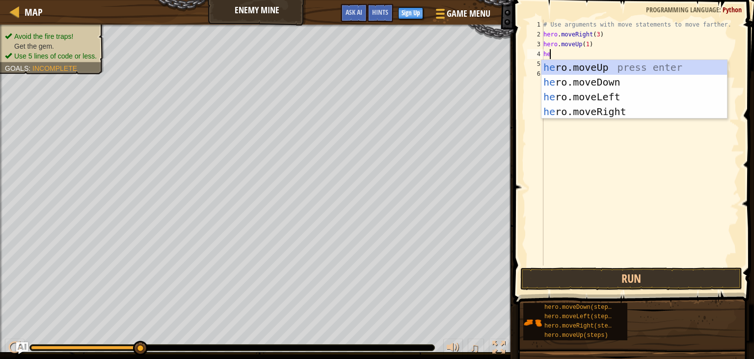
type textarea "hero"
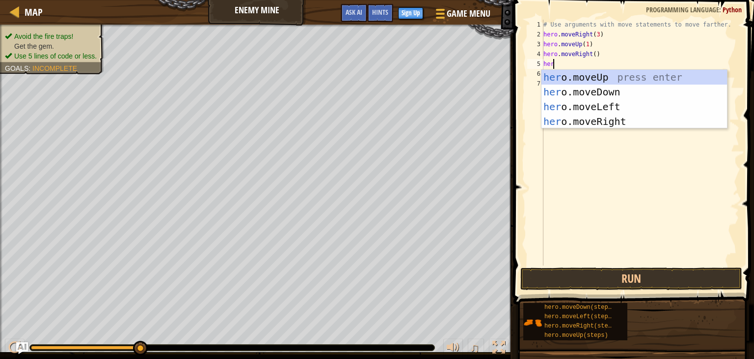
type textarea "hero"
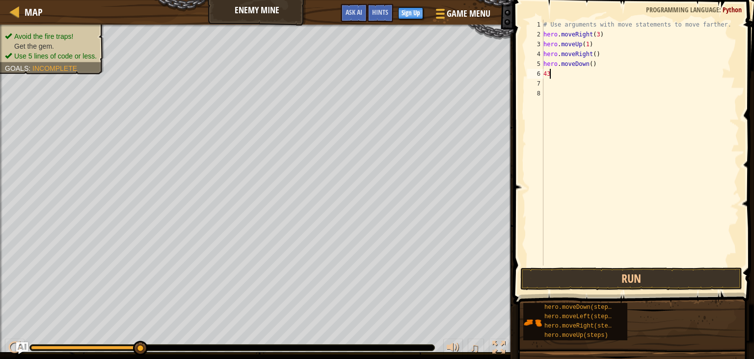
type textarea "4"
type textarea "hero.moveDown(3)"
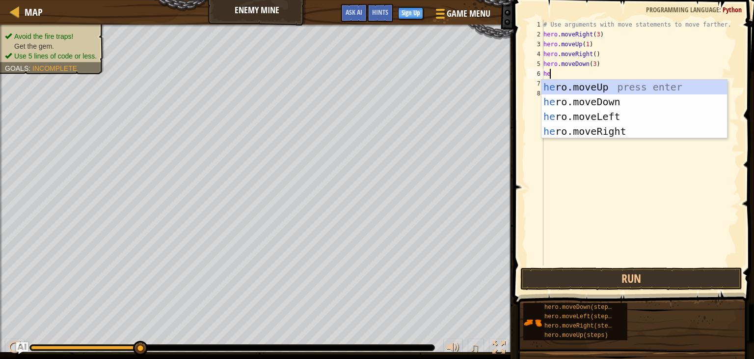
type textarea "hero"
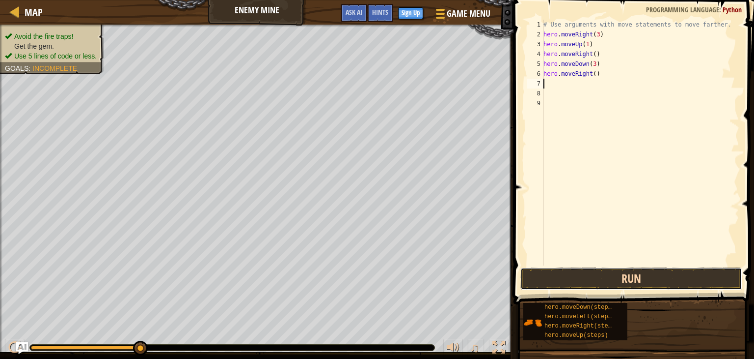
click at [624, 279] on button "Run" at bounding box center [632, 278] width 222 height 23
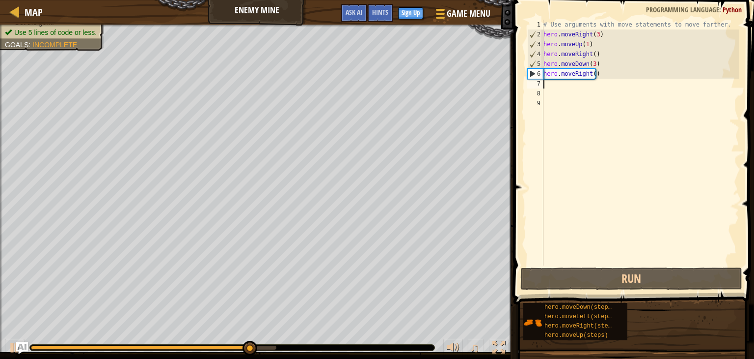
click at [591, 76] on div "# Use arguments with move statements to move farther. hero . moveRight ( 3 ) he…" at bounding box center [641, 152] width 198 height 265
type textarea "hero.moveRight()"
click at [562, 85] on div "# Use arguments with move statements to move farther. hero . moveRight ( 3 ) he…" at bounding box center [641, 152] width 198 height 265
click at [595, 74] on div "# Use arguments with move statements to move farther. hero . moveRight ( 3 ) he…" at bounding box center [641, 152] width 198 height 265
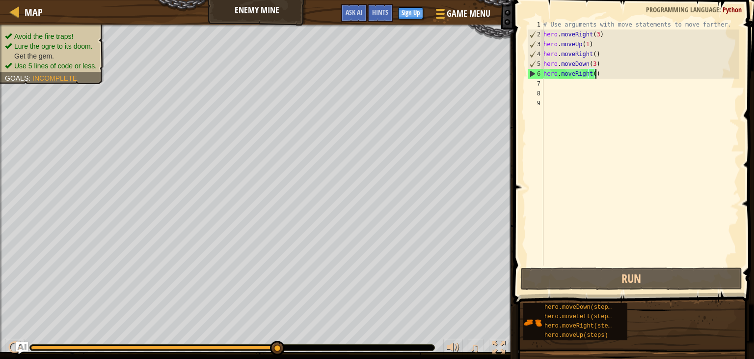
click at [592, 71] on div "# Use arguments with move statements to move farther. hero . moveRight ( 3 ) he…" at bounding box center [641, 152] width 198 height 265
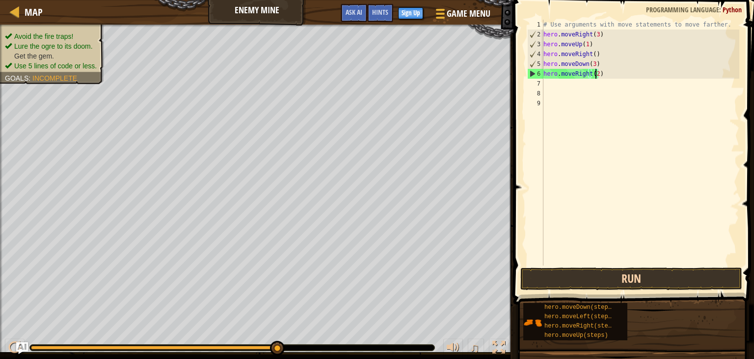
type textarea "hero.moveRight(2)"
click at [625, 281] on button "Run" at bounding box center [632, 278] width 222 height 23
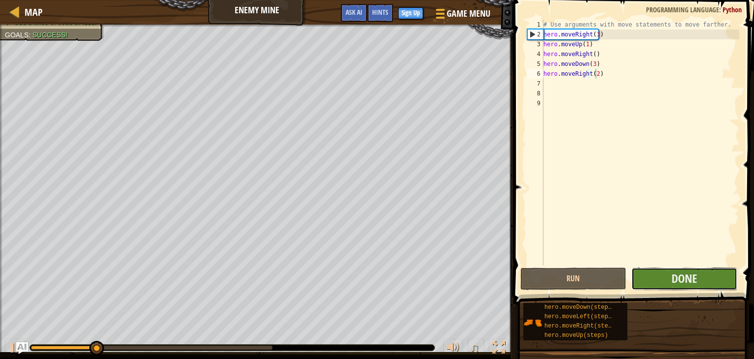
click at [680, 285] on button "Done" at bounding box center [685, 278] width 106 height 23
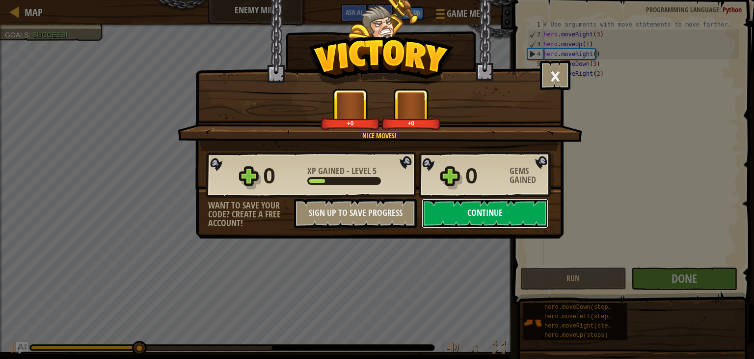
click at [455, 217] on button "Continue" at bounding box center [485, 212] width 127 height 29
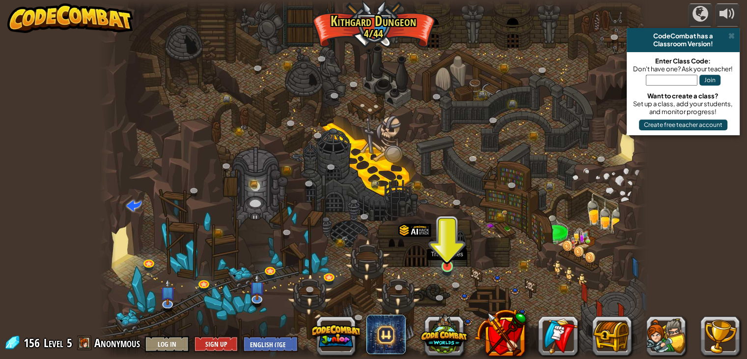
click at [447, 265] on img at bounding box center [447, 251] width 14 height 31
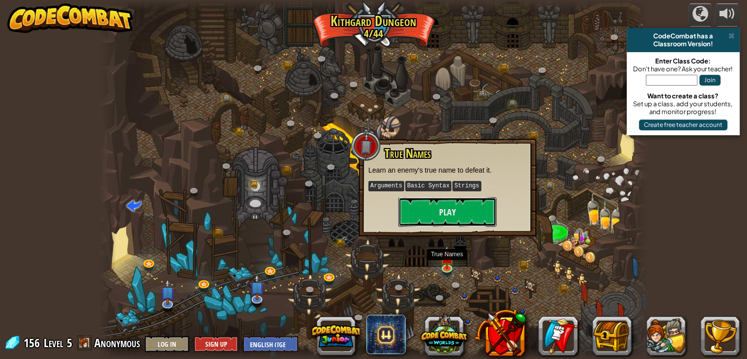
click at [446, 226] on div "True Names Learn an enemy's true name to defeat it. Arguments Basic Syntax Stri…" at bounding box center [448, 188] width 178 height 98
click at [447, 225] on button "Play" at bounding box center [447, 211] width 98 height 29
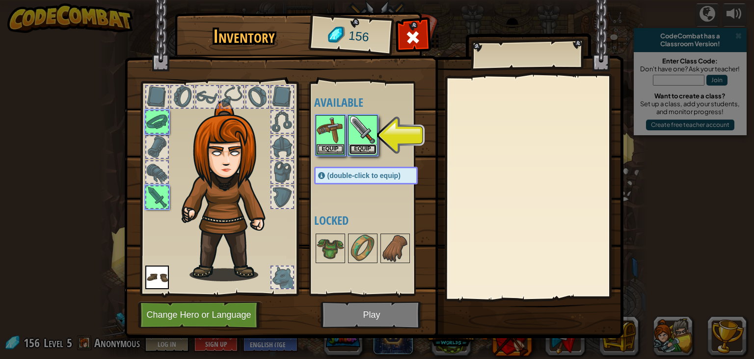
click at [350, 149] on button "Equip" at bounding box center [363, 149] width 28 height 10
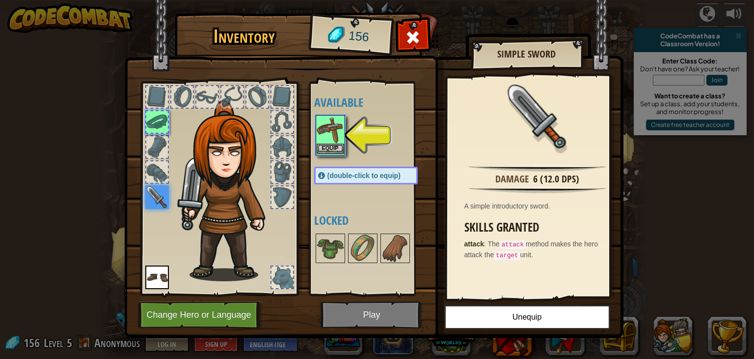
drag, startPoint x: 315, startPoint y: 122, endPoint x: 324, endPoint y: 125, distance: 9.7
click at [316, 122] on div "Equip" at bounding box center [330, 135] width 29 height 40
click at [324, 125] on img at bounding box center [331, 130] width 28 height 28
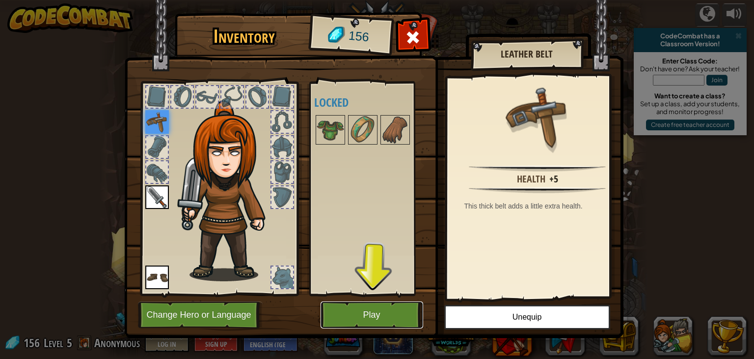
click at [354, 304] on button "Play" at bounding box center [372, 314] width 103 height 27
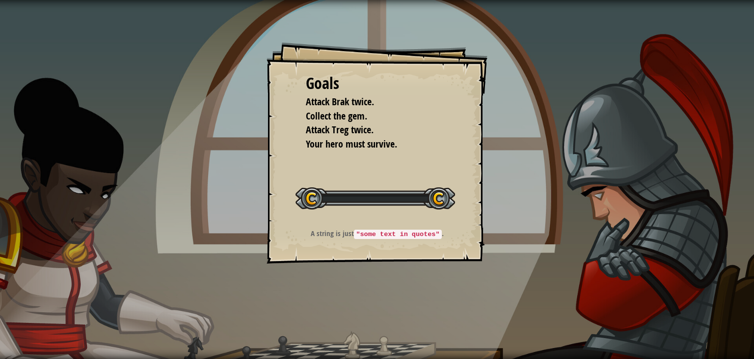
click at [365, 313] on div "Goals Attack Brak twice. Collect the gem. Attack Treg twice. Your hero must sur…" at bounding box center [377, 179] width 754 height 359
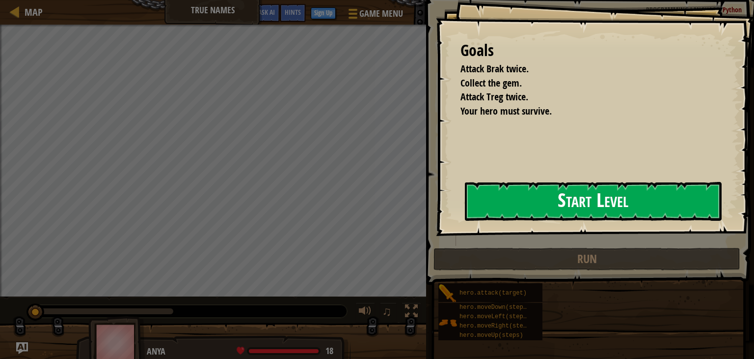
click at [556, 204] on button "Start Level" at bounding box center [593, 201] width 257 height 39
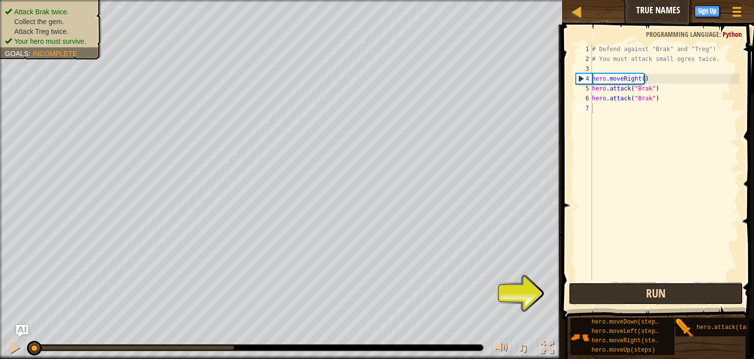
click at [667, 297] on button "Run" at bounding box center [656, 293] width 175 height 23
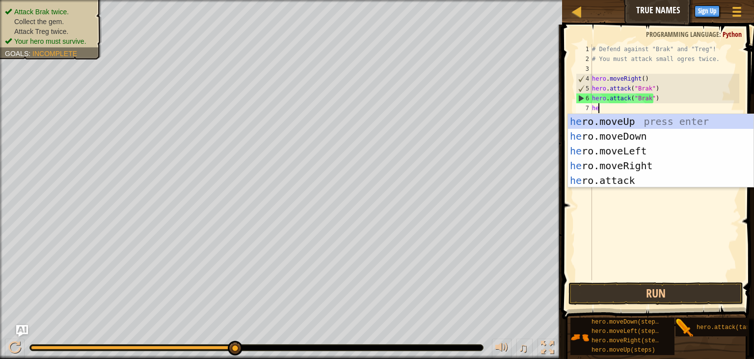
scroll to position [4, 0]
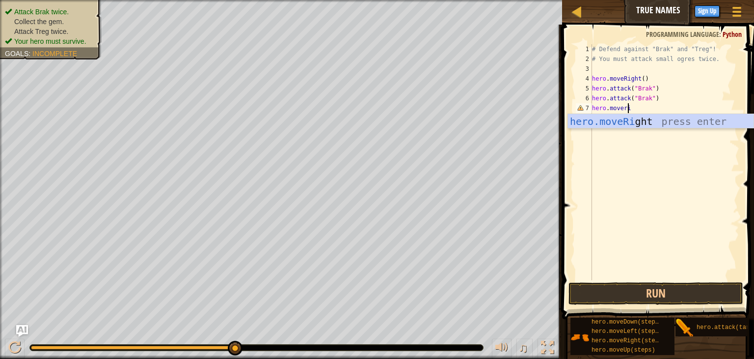
type textarea "hero.moverigh"
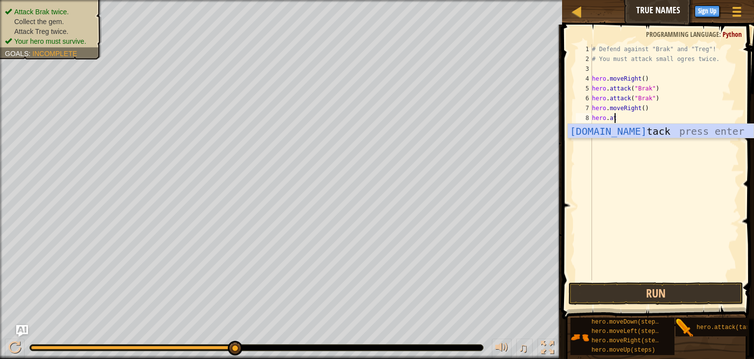
scroll to position [4, 1]
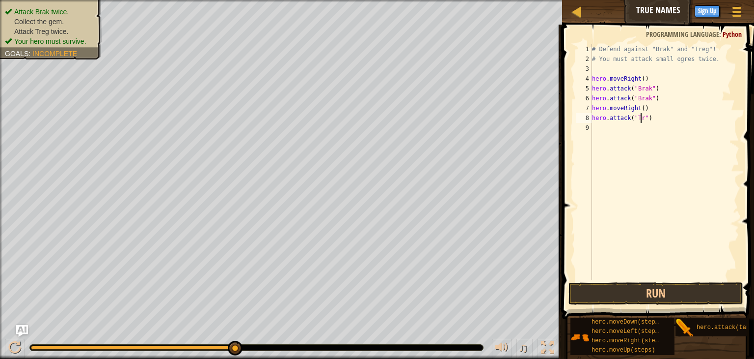
type textarea "hero.attack("Treg")"
click at [693, 285] on button "Run" at bounding box center [656, 293] width 175 height 23
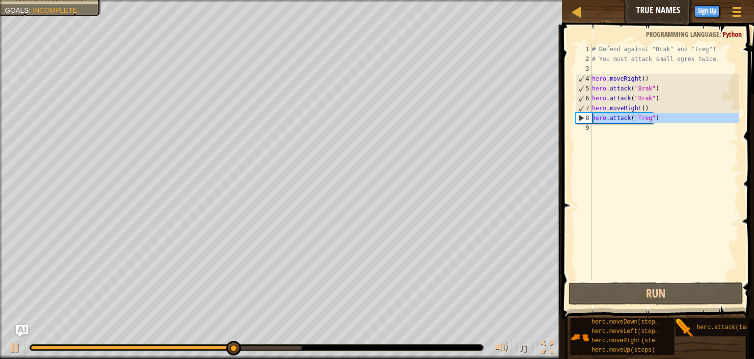
click at [589, 122] on div "1 2 3 4 5 6 7 8 9 # Defend against "Brak" and "Treg"! # You must attack small o…" at bounding box center [657, 162] width 166 height 236
click at [685, 114] on div "# Defend against "Brak" and "Treg"! # You must attack small ogres twice. hero .…" at bounding box center [664, 162] width 149 height 236
type textarea "hero.attack("Treg")"
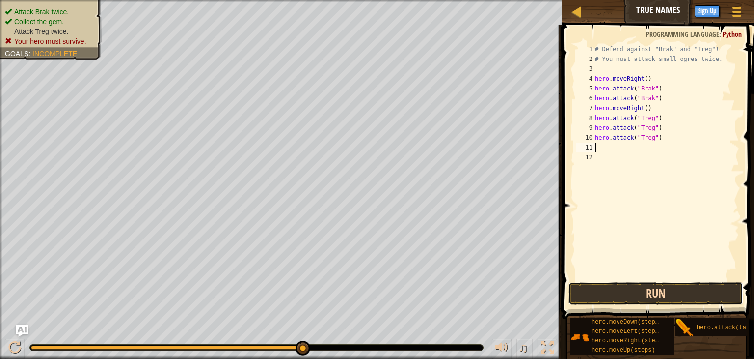
click at [648, 286] on button "Run" at bounding box center [656, 293] width 175 height 23
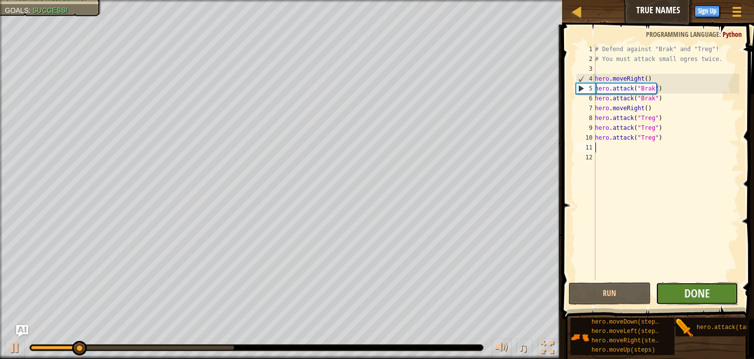
click at [716, 286] on button "Done" at bounding box center [697, 293] width 83 height 23
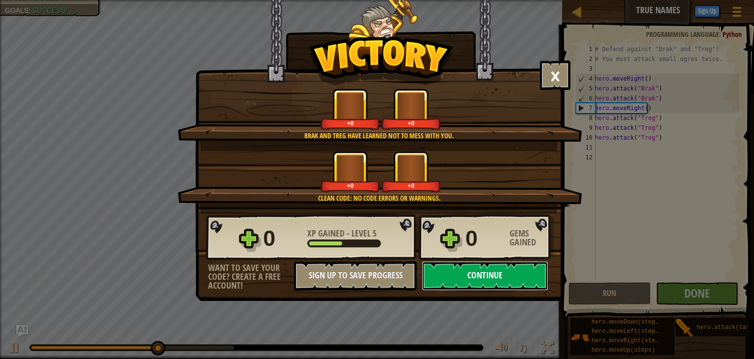
click at [523, 281] on button "Continue" at bounding box center [485, 275] width 127 height 29
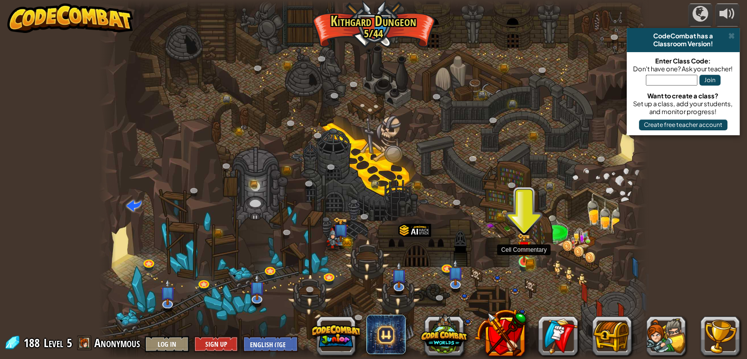
click at [523, 253] on img at bounding box center [524, 247] width 14 height 30
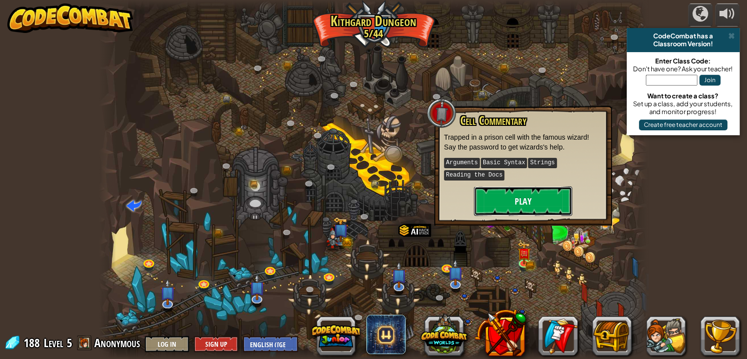
click at [536, 205] on button "Play" at bounding box center [523, 200] width 98 height 29
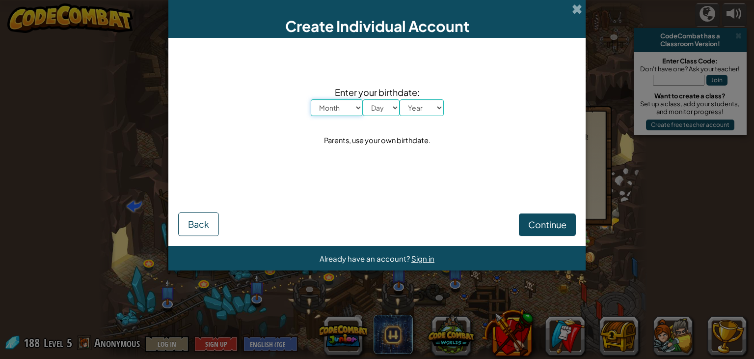
click at [352, 111] on select "Month January February March April May June July August September October Novem…" at bounding box center [337, 107] width 52 height 17
select select "2"
click at [311, 99] on select "Month January February March April May June July August September October Novem…" at bounding box center [337, 107] width 52 height 17
click at [377, 120] on div "Enter your birthdate: Month January February March April May June July August S…" at bounding box center [377, 116] width 398 height 137
click at [381, 116] on div "Enter your birthdate: Month January February March April May June July August S…" at bounding box center [377, 116] width 398 height 137
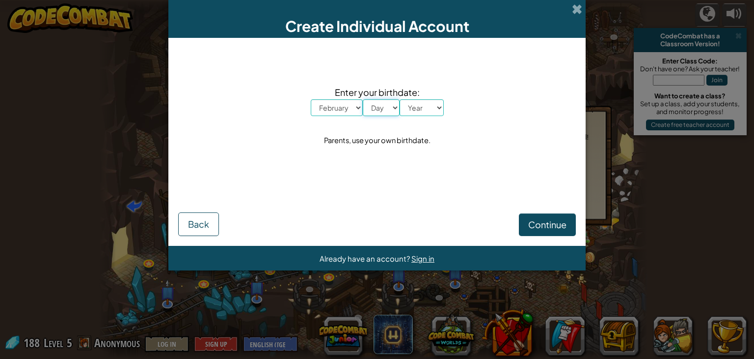
click at [386, 113] on select "Day 1 2 3 4 5 6 7 8 9 10 11 12 13 14 15 16 17 18 19 20 21 22 23 24 25 26 27 28 …" at bounding box center [381, 107] width 37 height 17
select select "3"
click at [363, 99] on select "Day 1 2 3 4 5 6 7 8 9 10 11 12 13 14 15 16 17 18 19 20 21 22 23 24 25 26 27 28 …" at bounding box center [381, 107] width 37 height 17
click at [419, 112] on select "Year [DATE] 2024 2023 2022 2021 2020 2019 2018 2017 2016 2015 2014 2013 2012 20…" at bounding box center [422, 107] width 44 height 17
select select "2005"
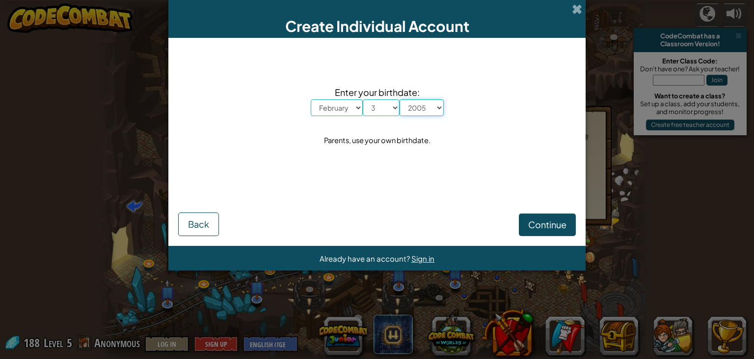
click at [400, 99] on select "Year [DATE] 2024 2023 2022 2021 2020 2019 2018 2017 2016 2015 2014 2013 2012 20…" at bounding box center [422, 107] width 44 height 17
click at [528, 218] on button "Continue" at bounding box center [547, 224] width 57 height 23
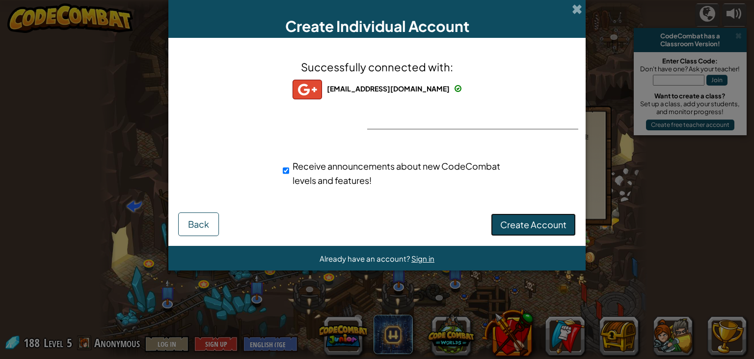
click at [539, 224] on span "Create Account" at bounding box center [534, 224] width 66 height 11
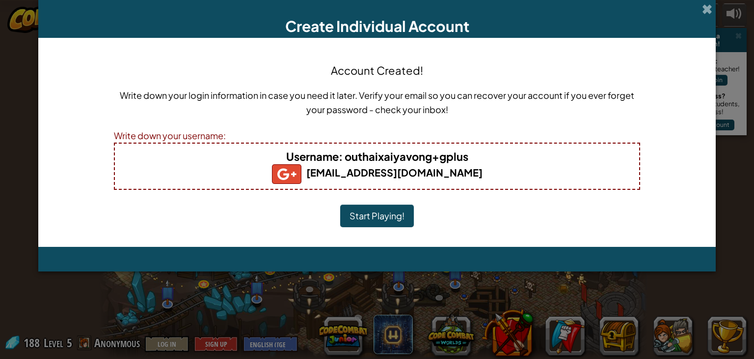
click at [390, 222] on button "Start Playing!" at bounding box center [377, 215] width 74 height 23
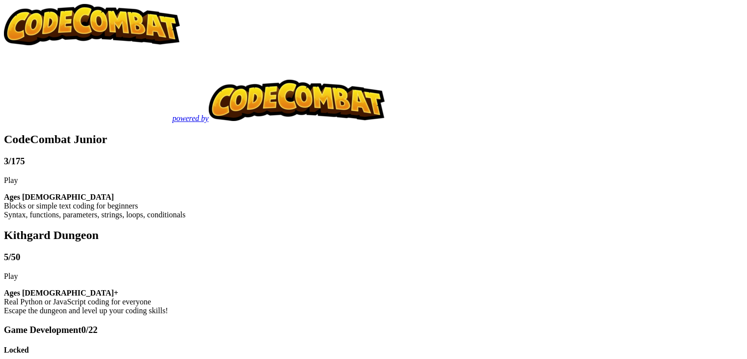
click at [18, 272] on btn "Play" at bounding box center [11, 276] width 14 height 8
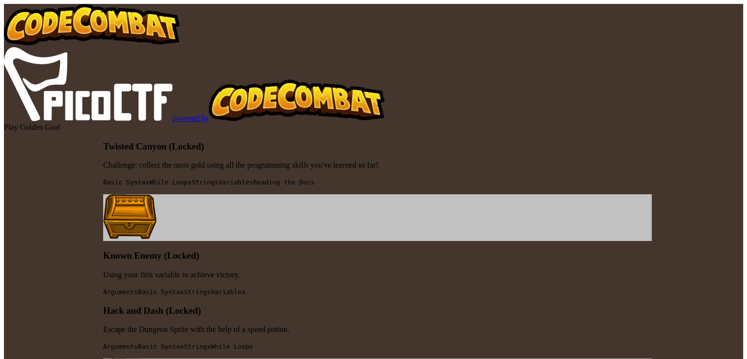
drag, startPoint x: 530, startPoint y: 248, endPoint x: 525, endPoint y: 249, distance: 4.9
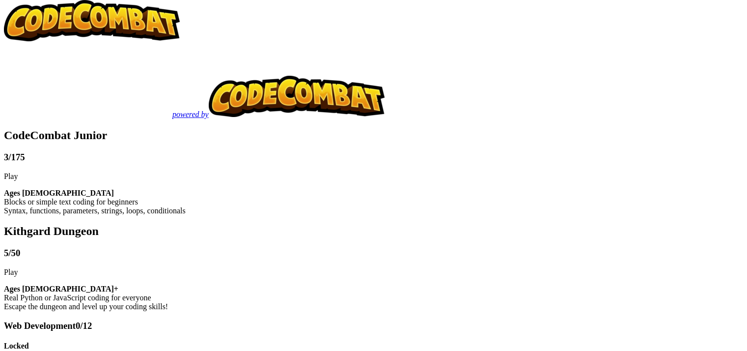
scroll to position [8, 0]
